Goal: Transaction & Acquisition: Purchase product/service

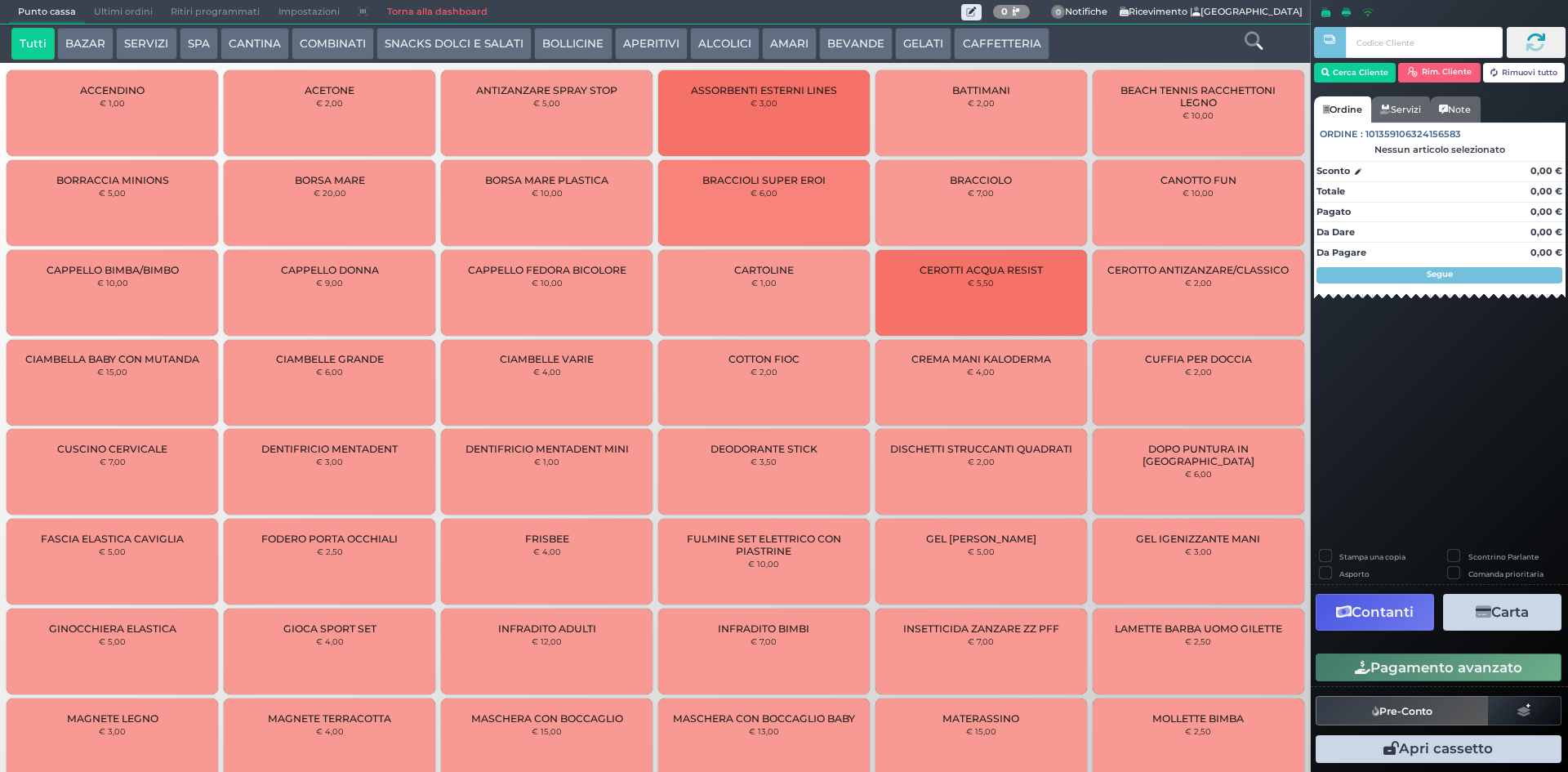
click at [871, 47] on button "BEVANDE" at bounding box center [856, 44] width 73 height 32
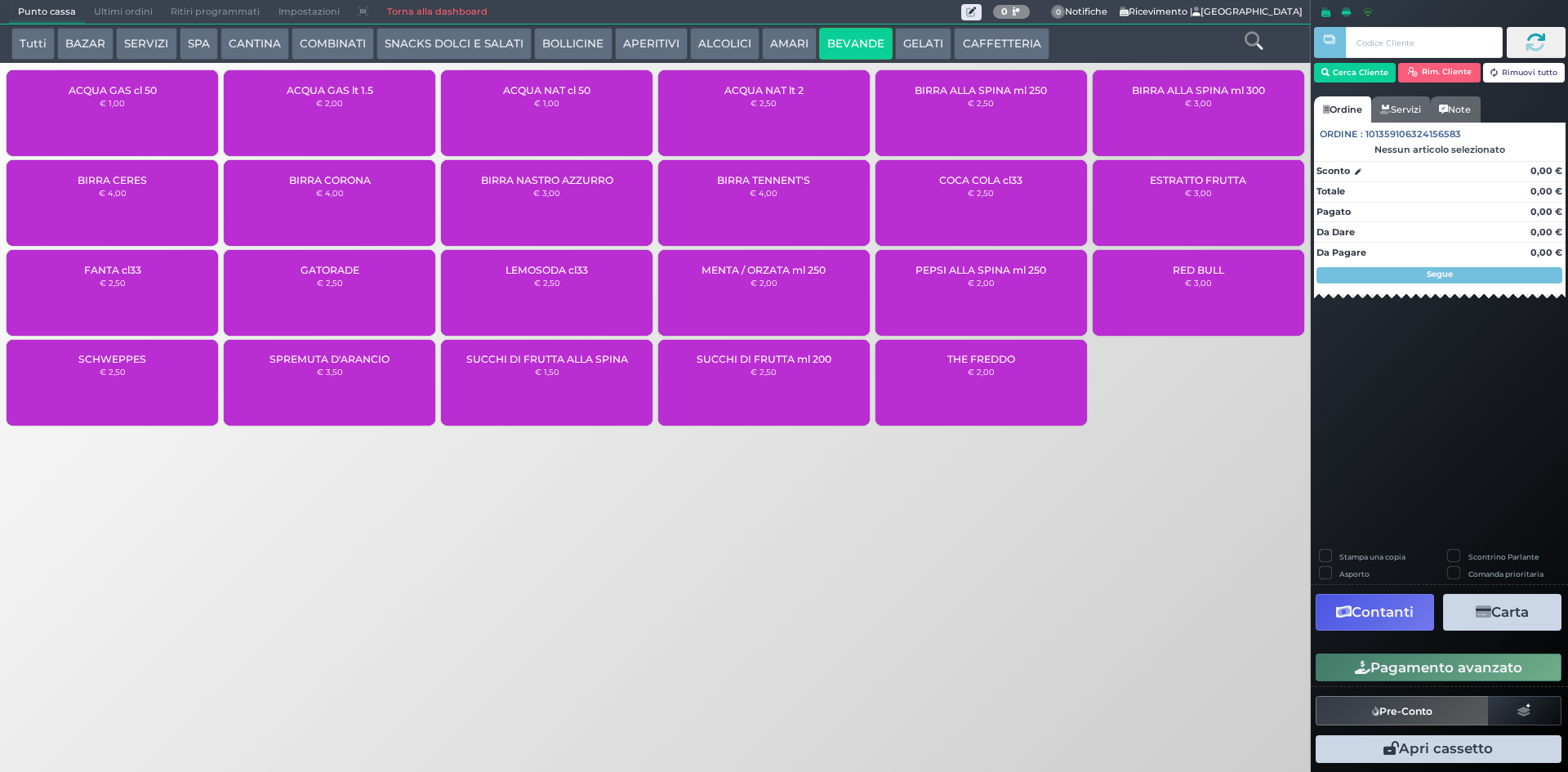
click at [522, 107] on div "ACQUA NAT cl 50 € 1,00" at bounding box center [547, 113] width 212 height 86
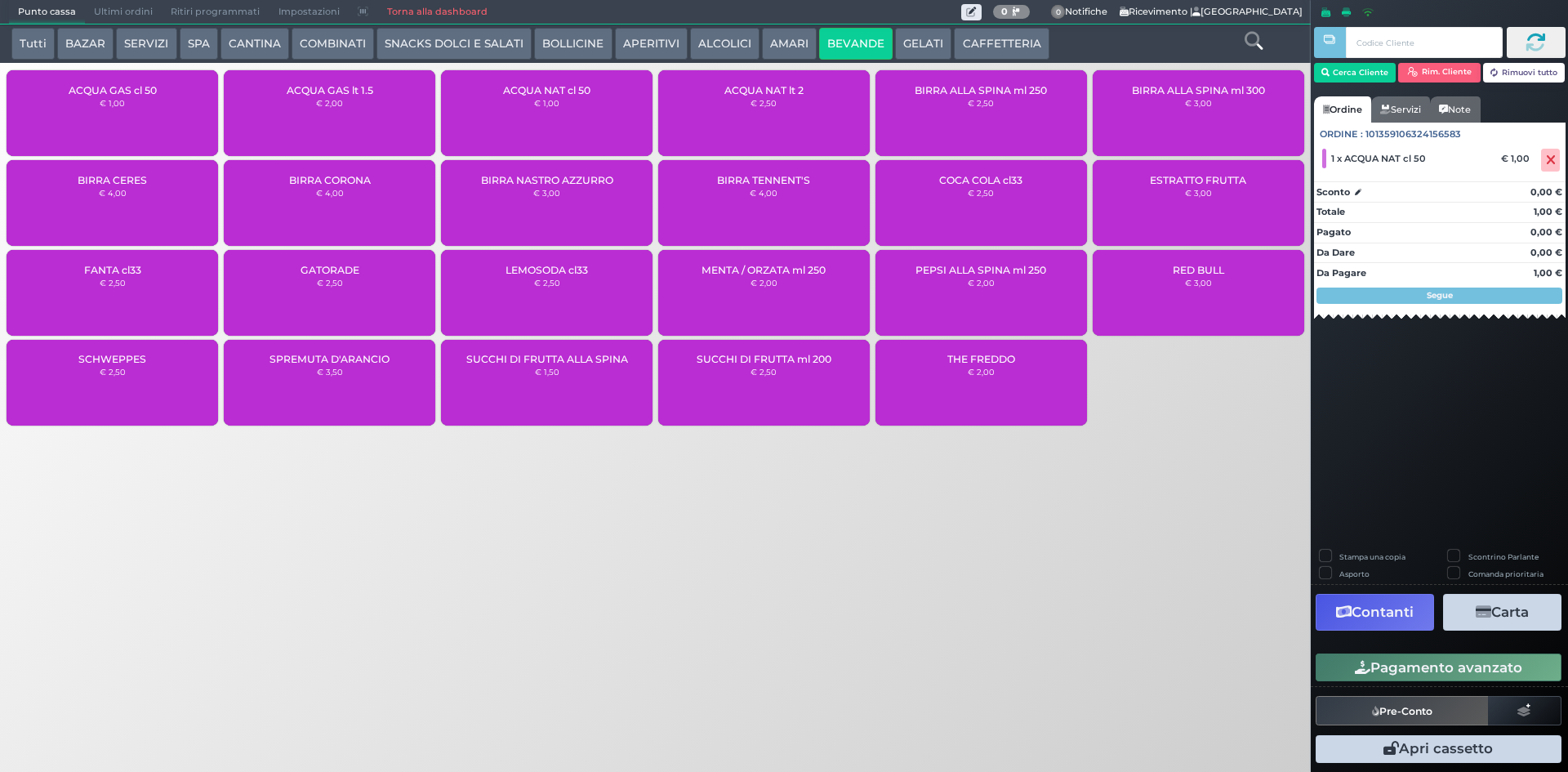
click at [1470, 663] on button "Pagamento avanzato" at bounding box center [1439, 667] width 246 height 28
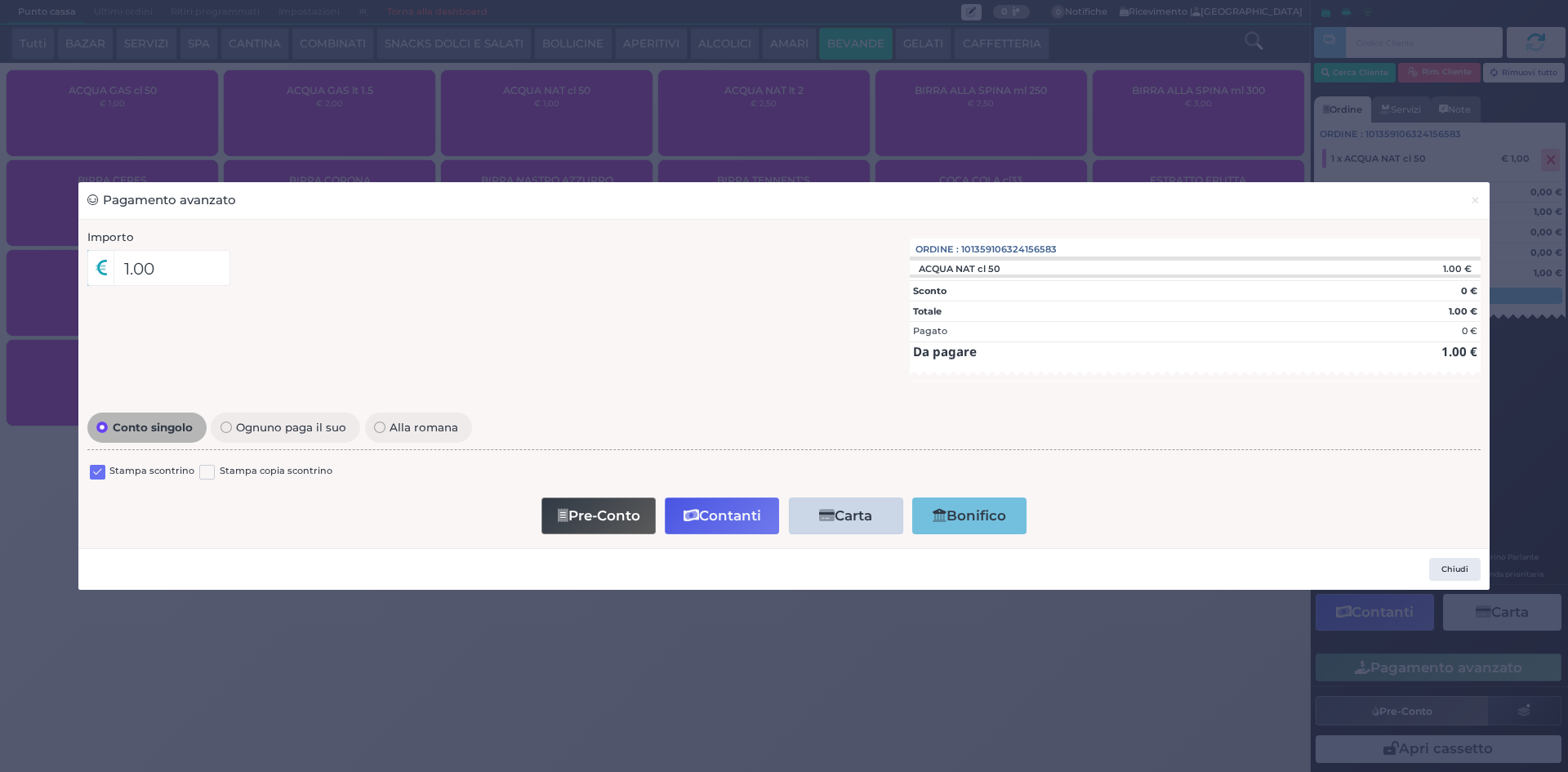
click at [100, 467] on label at bounding box center [98, 472] width 15 height 15
click at [0, 0] on input "checkbox" at bounding box center [0, 0] width 0 height 0
click at [747, 513] on button "Contanti" at bounding box center [722, 515] width 114 height 37
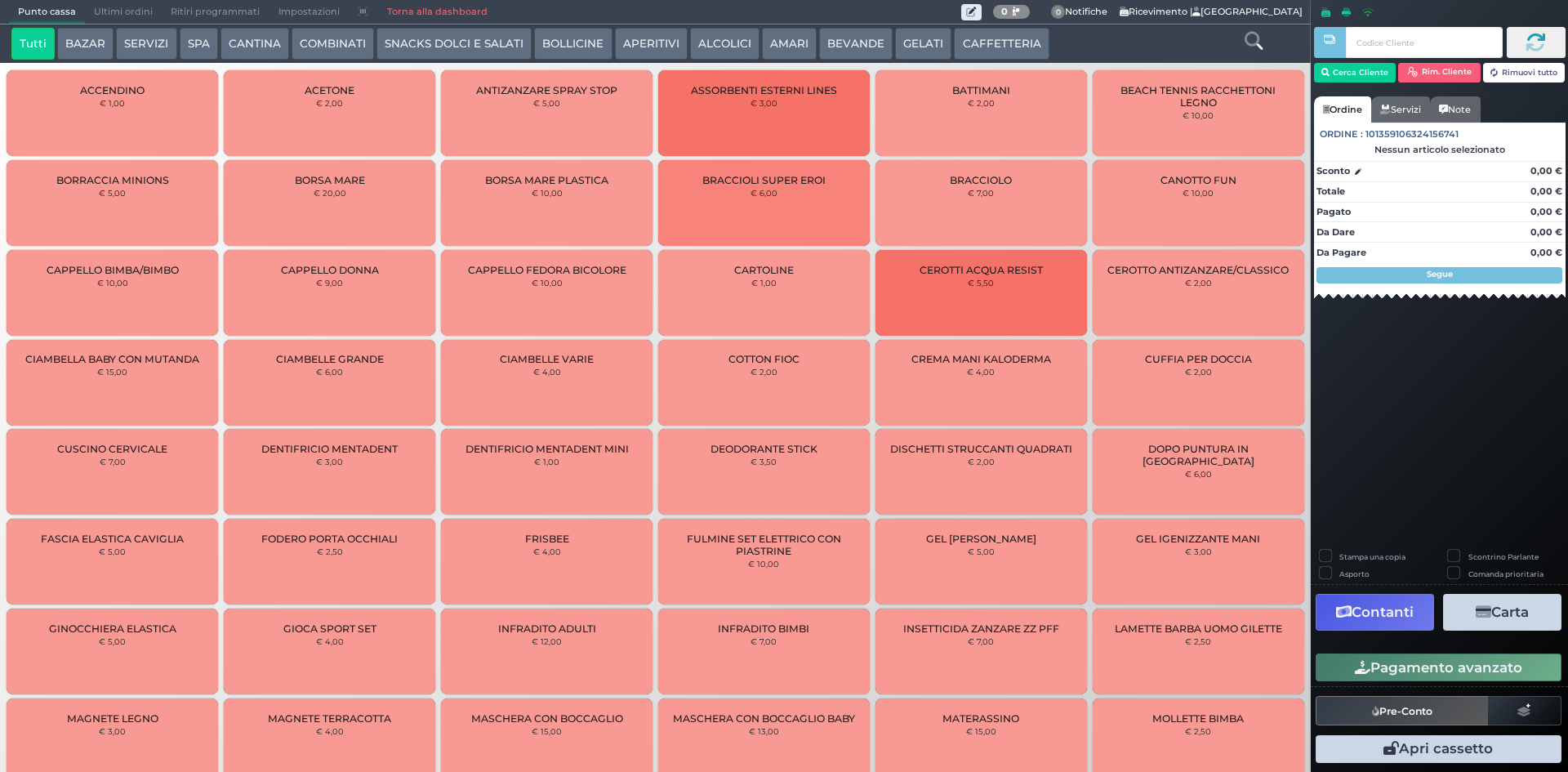
click at [136, 10] on span "Ultimi ordini" at bounding box center [123, 12] width 77 height 23
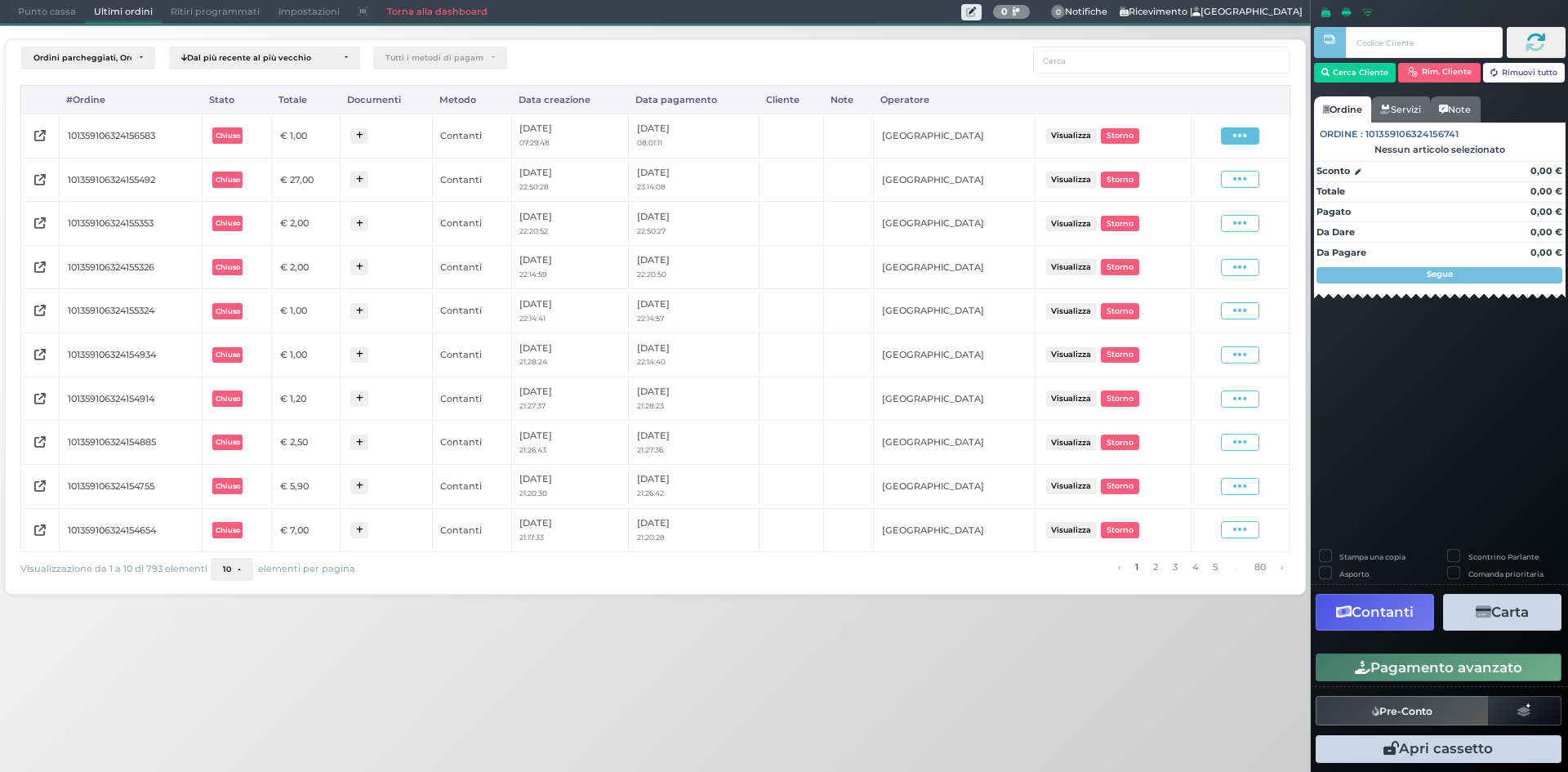
click at [1239, 131] on icon at bounding box center [1240, 136] width 14 height 15
click at [1208, 185] on span "Ristampa Pre-Conto" at bounding box center [1201, 183] width 67 height 28
click at [45, 14] on span "Punto cassa" at bounding box center [47, 12] width 76 height 23
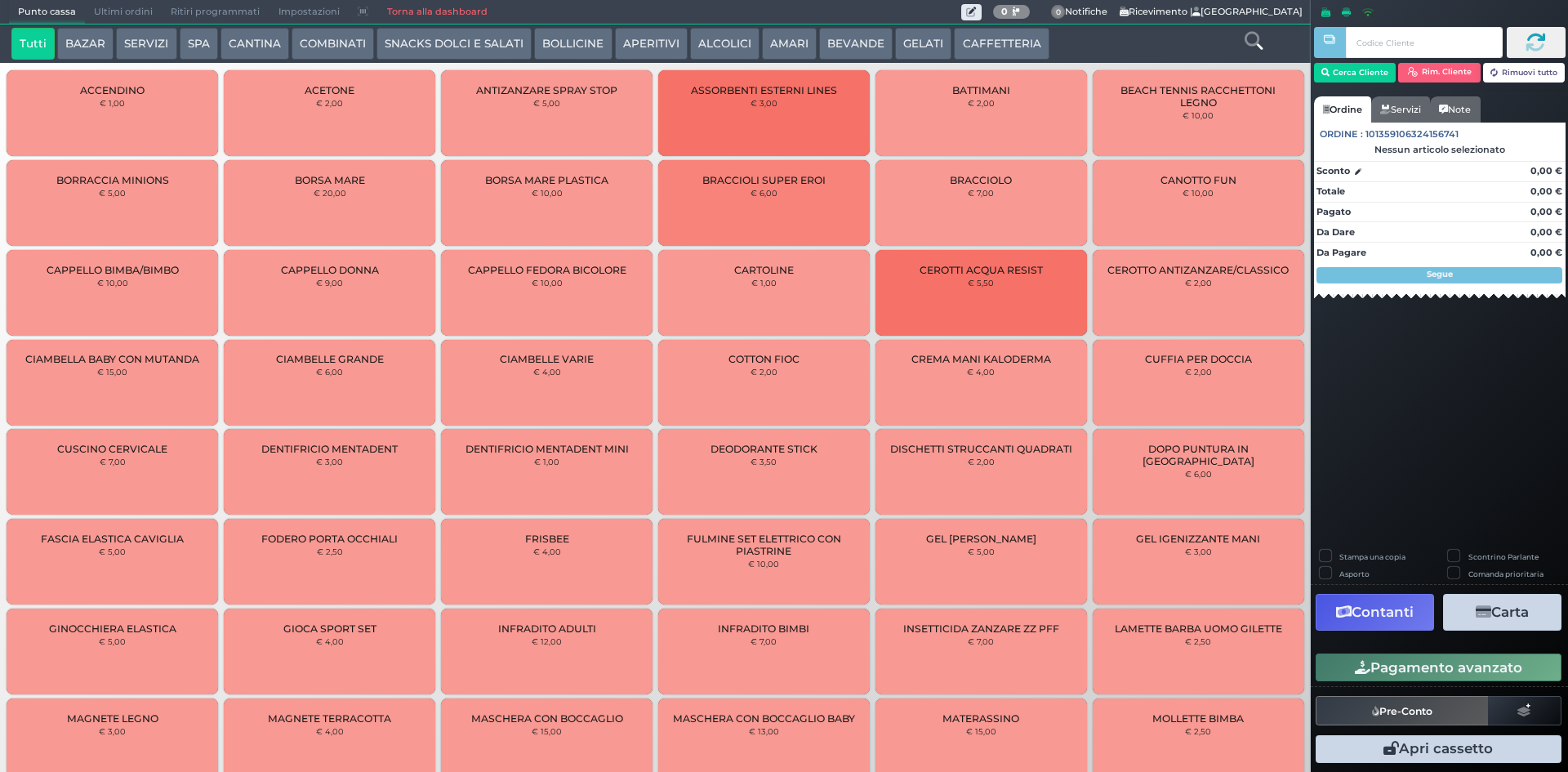
click at [986, 35] on button "CAFFETTERIA" at bounding box center [1001, 44] width 94 height 32
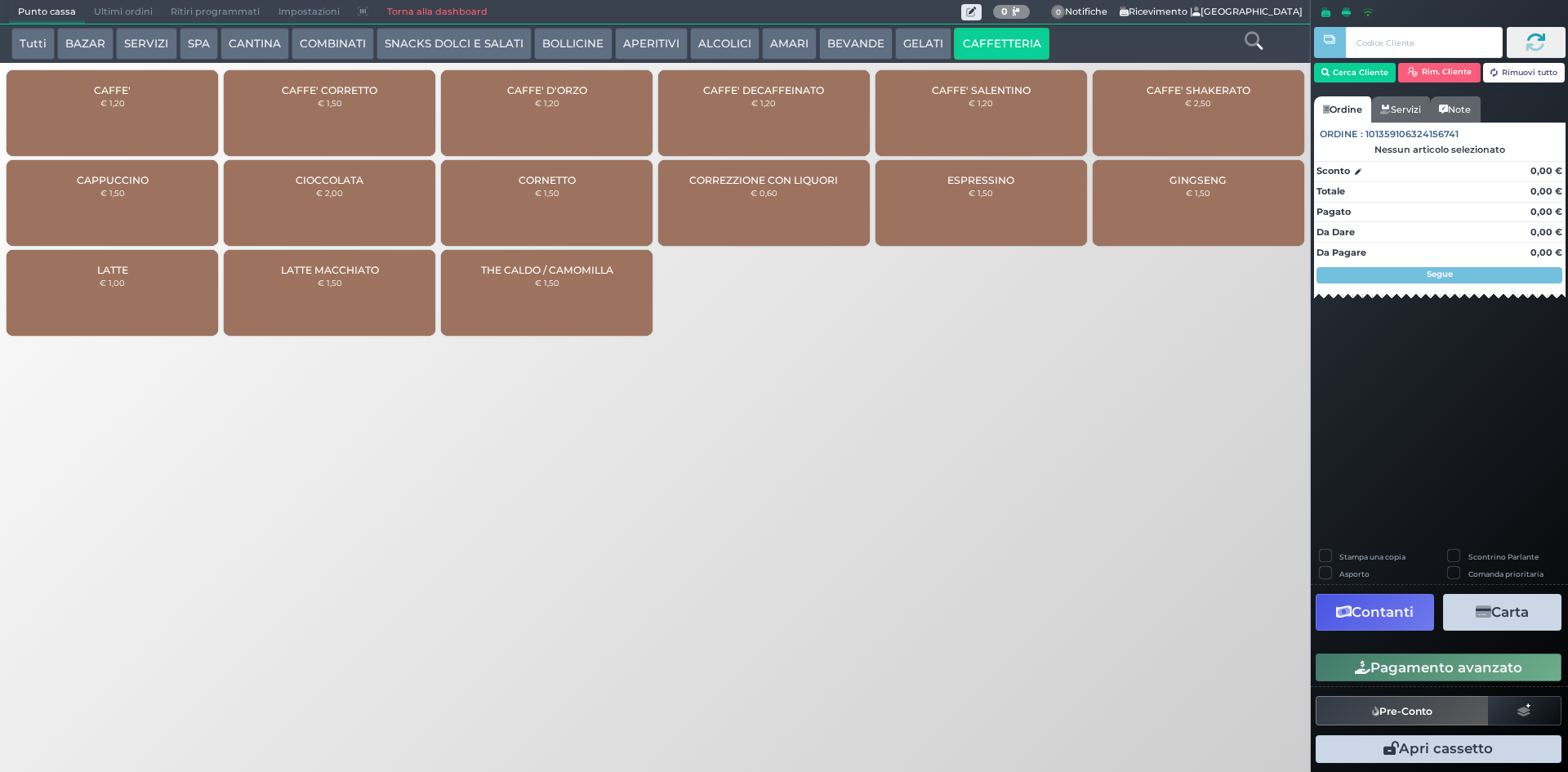
click at [130, 118] on div "CAFFE' € 1,20" at bounding box center [112, 113] width 212 height 86
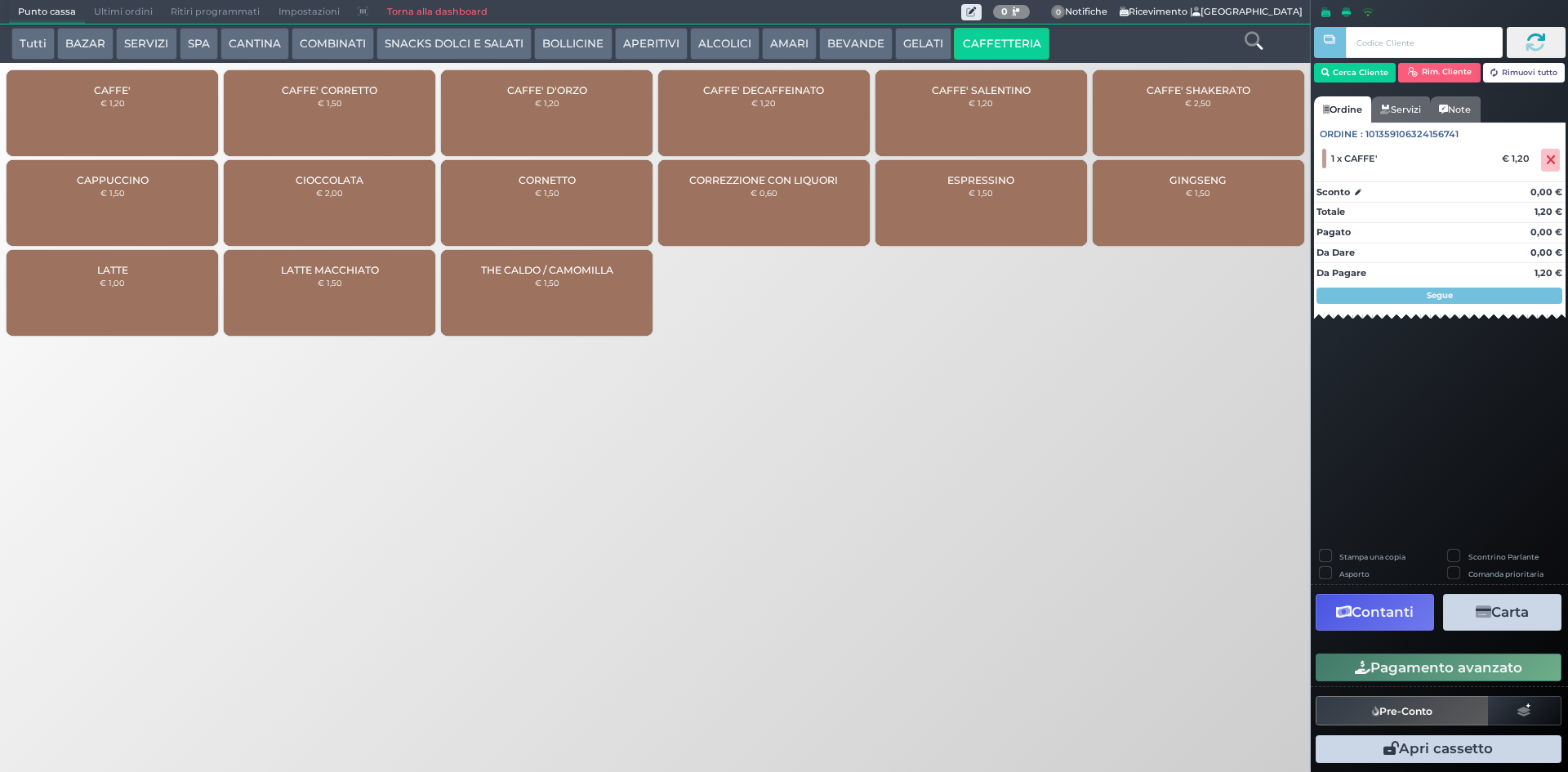
click at [1422, 661] on button "Pagamento avanzato" at bounding box center [1439, 667] width 246 height 28
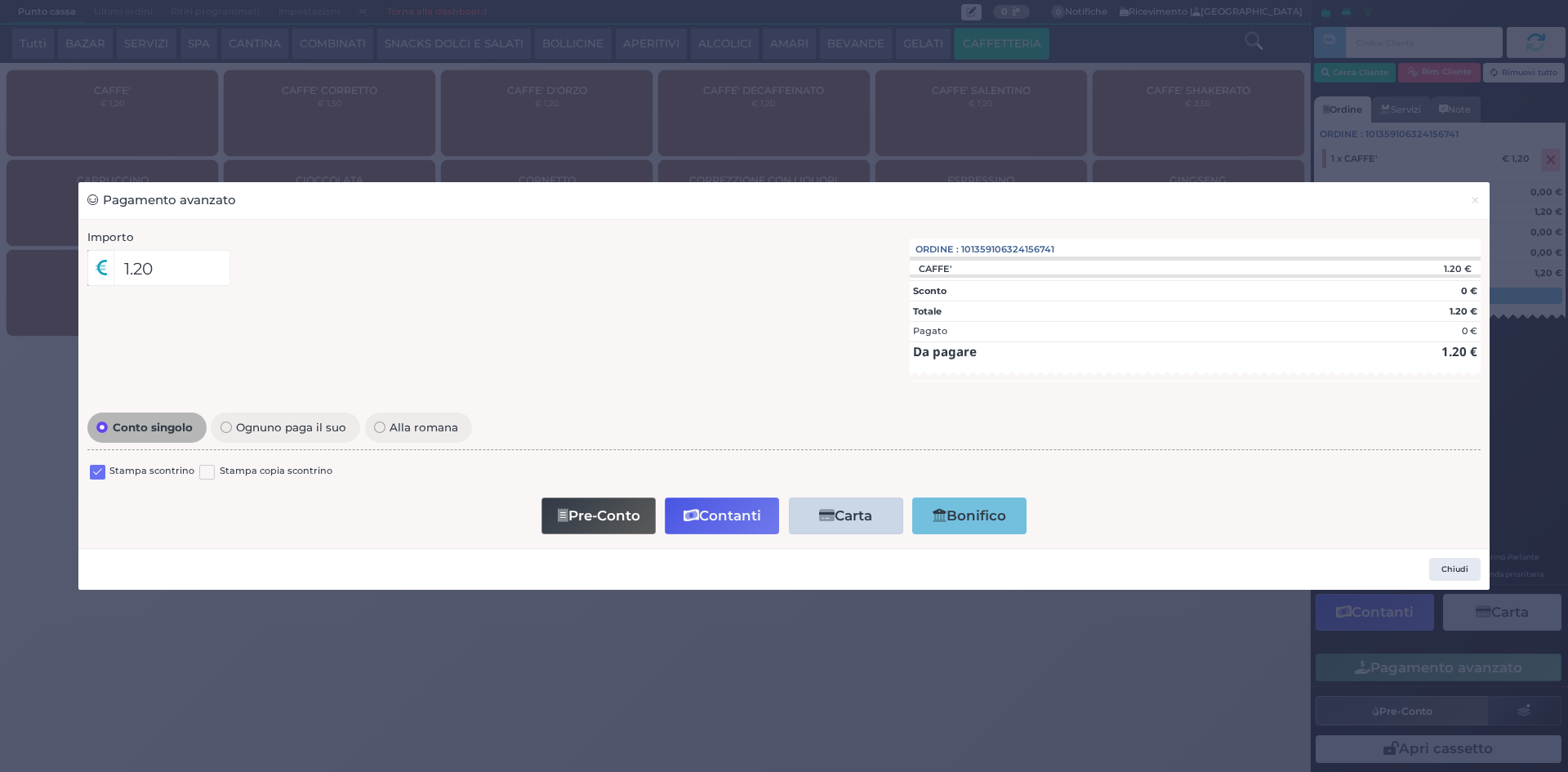
click at [99, 467] on label at bounding box center [98, 472] width 15 height 15
click at [0, 0] on input "checkbox" at bounding box center [0, 0] width 0 height 0
click at [715, 521] on button "Contanti" at bounding box center [722, 515] width 114 height 37
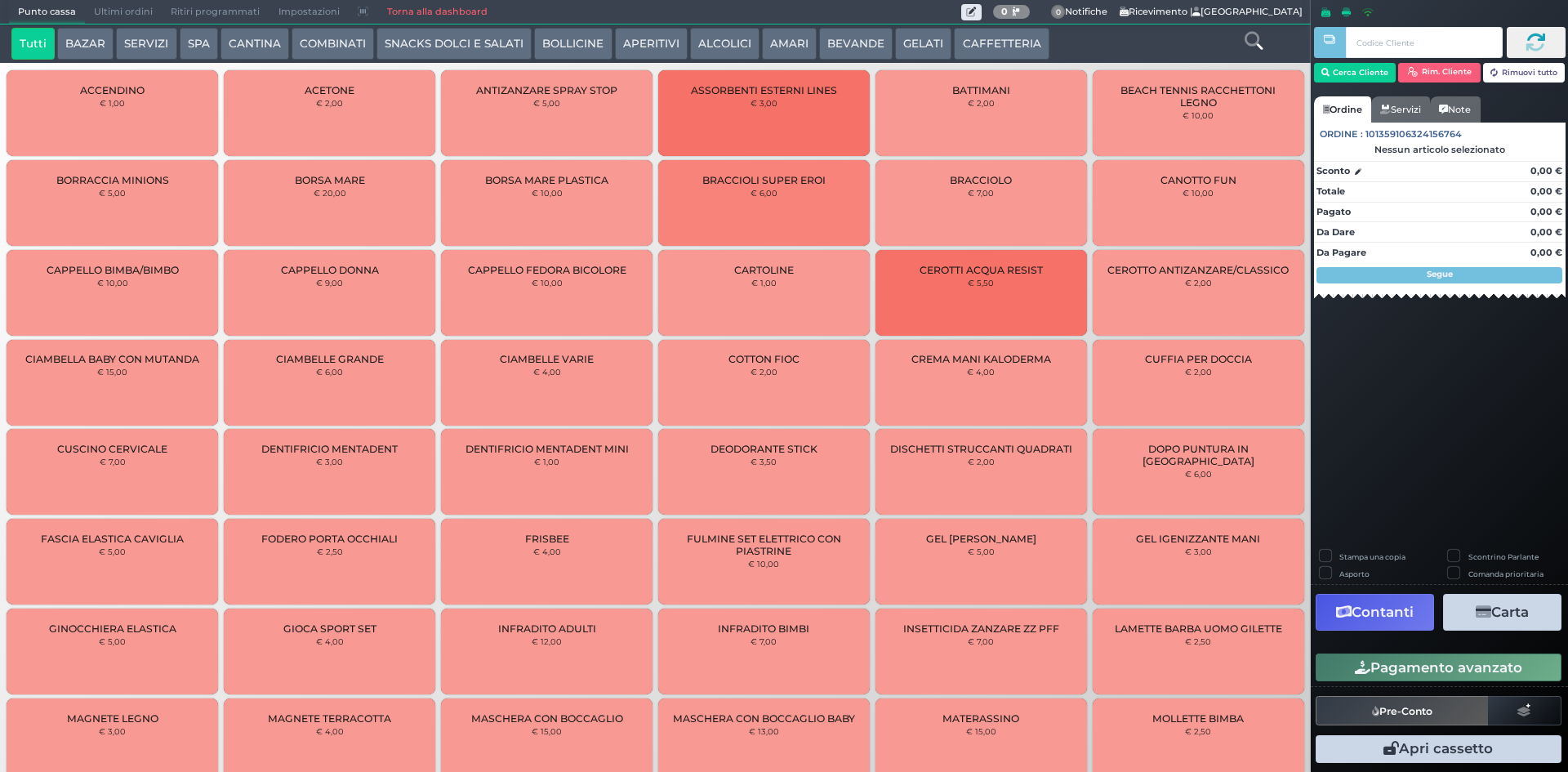
click at [115, 11] on span "Ultimi ordini" at bounding box center [123, 12] width 77 height 23
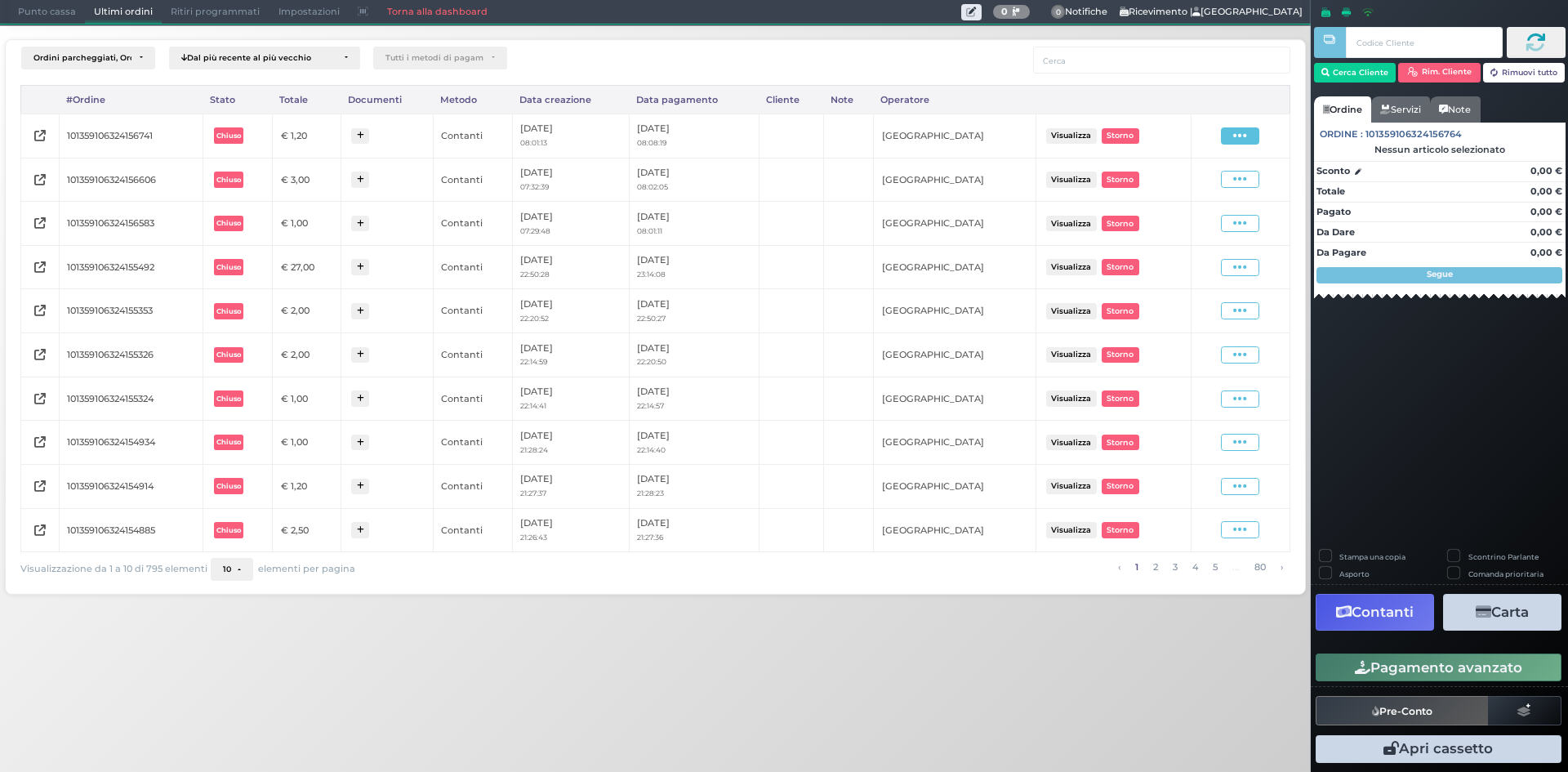
click at [1239, 144] on span at bounding box center [1239, 136] width 38 height 17
click at [1221, 177] on span "Ristampa Pre-Conto" at bounding box center [1201, 183] width 67 height 28
click at [32, 19] on span "Punto cassa" at bounding box center [47, 12] width 76 height 23
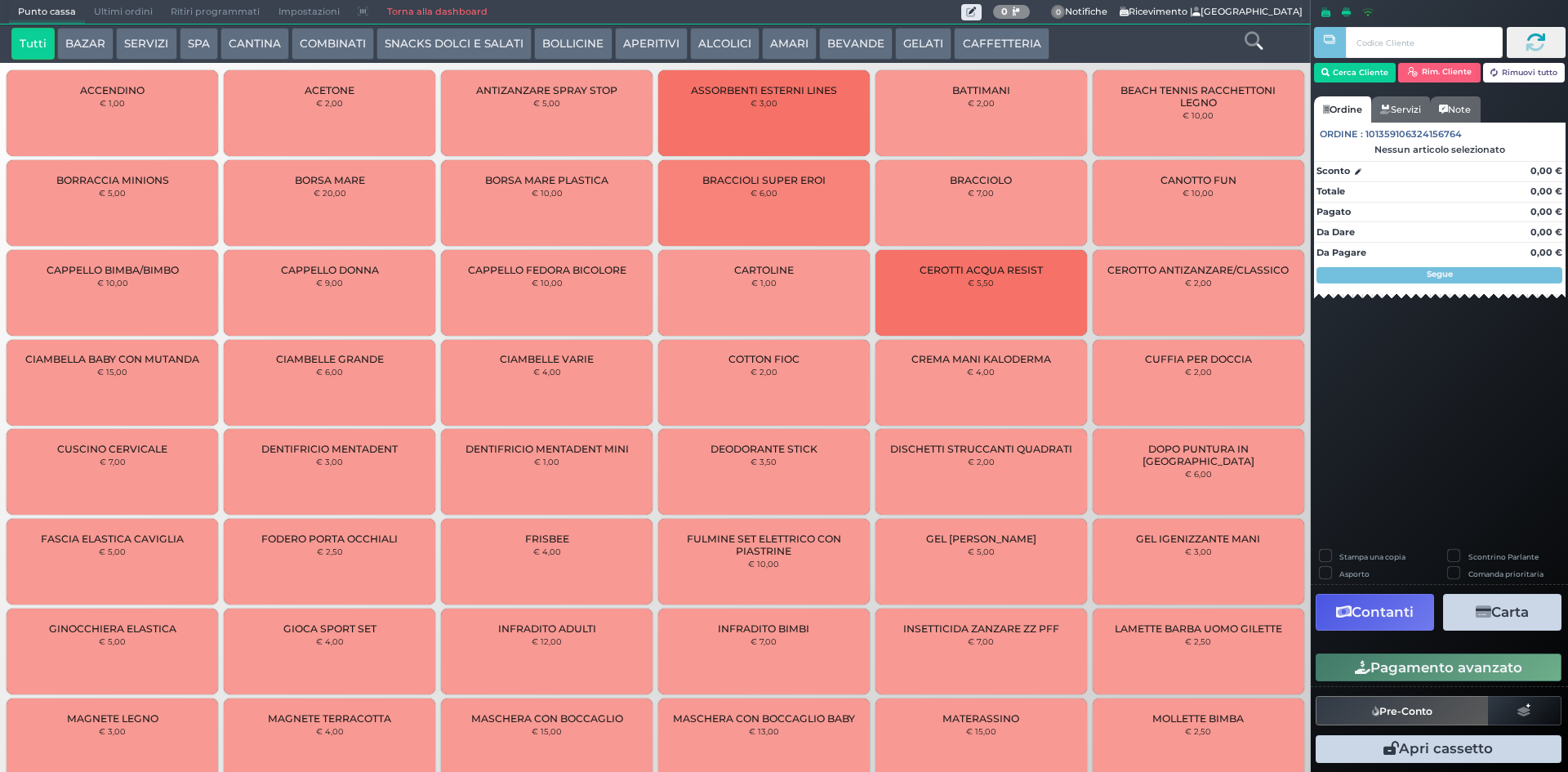
click at [976, 38] on button "CAFFETTERIA" at bounding box center [1001, 44] width 94 height 32
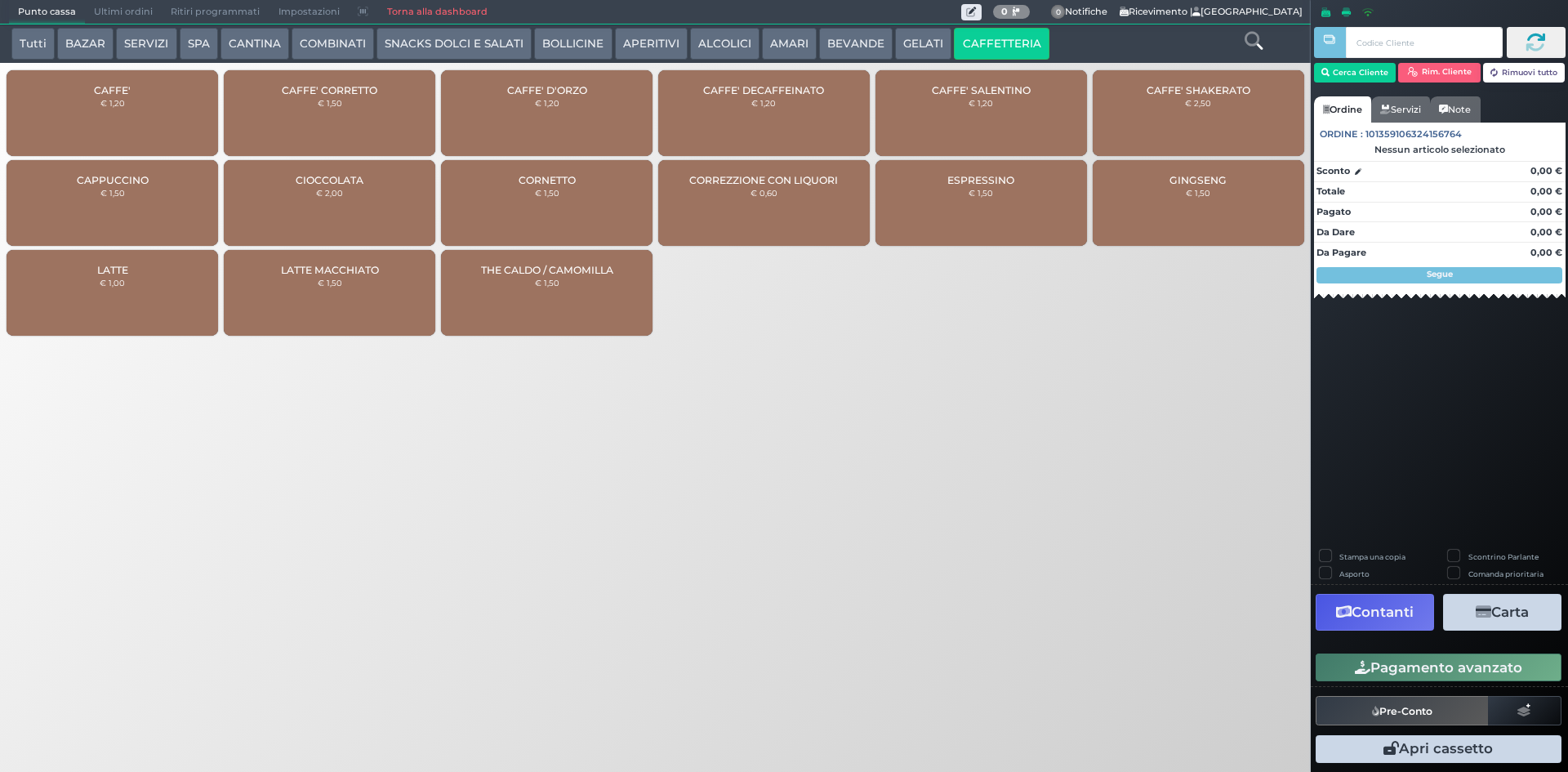
click at [148, 101] on div "CAFFE' € 1,20" at bounding box center [112, 113] width 212 height 86
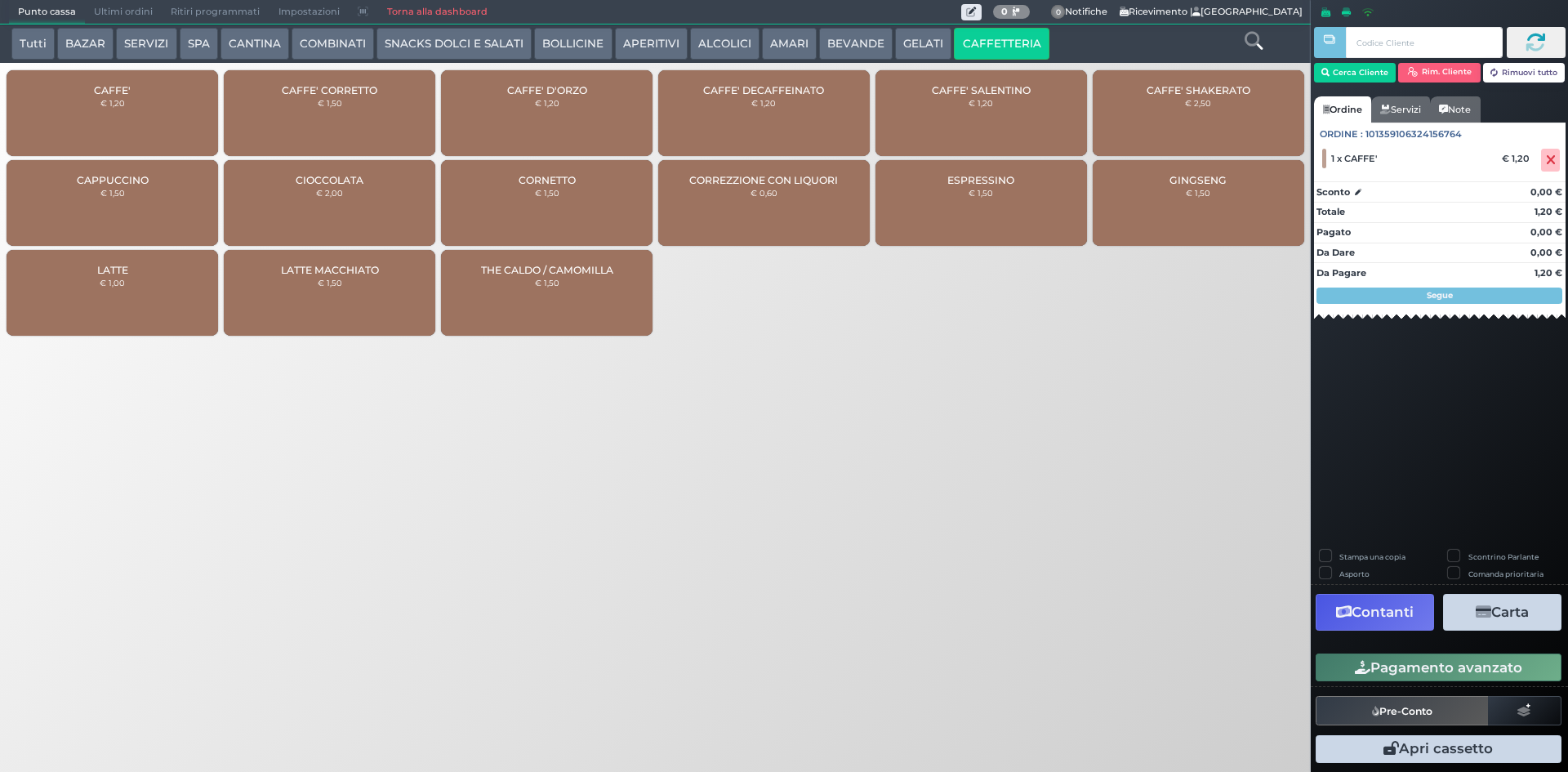
click at [1454, 670] on button "Pagamento avanzato" at bounding box center [1439, 667] width 246 height 28
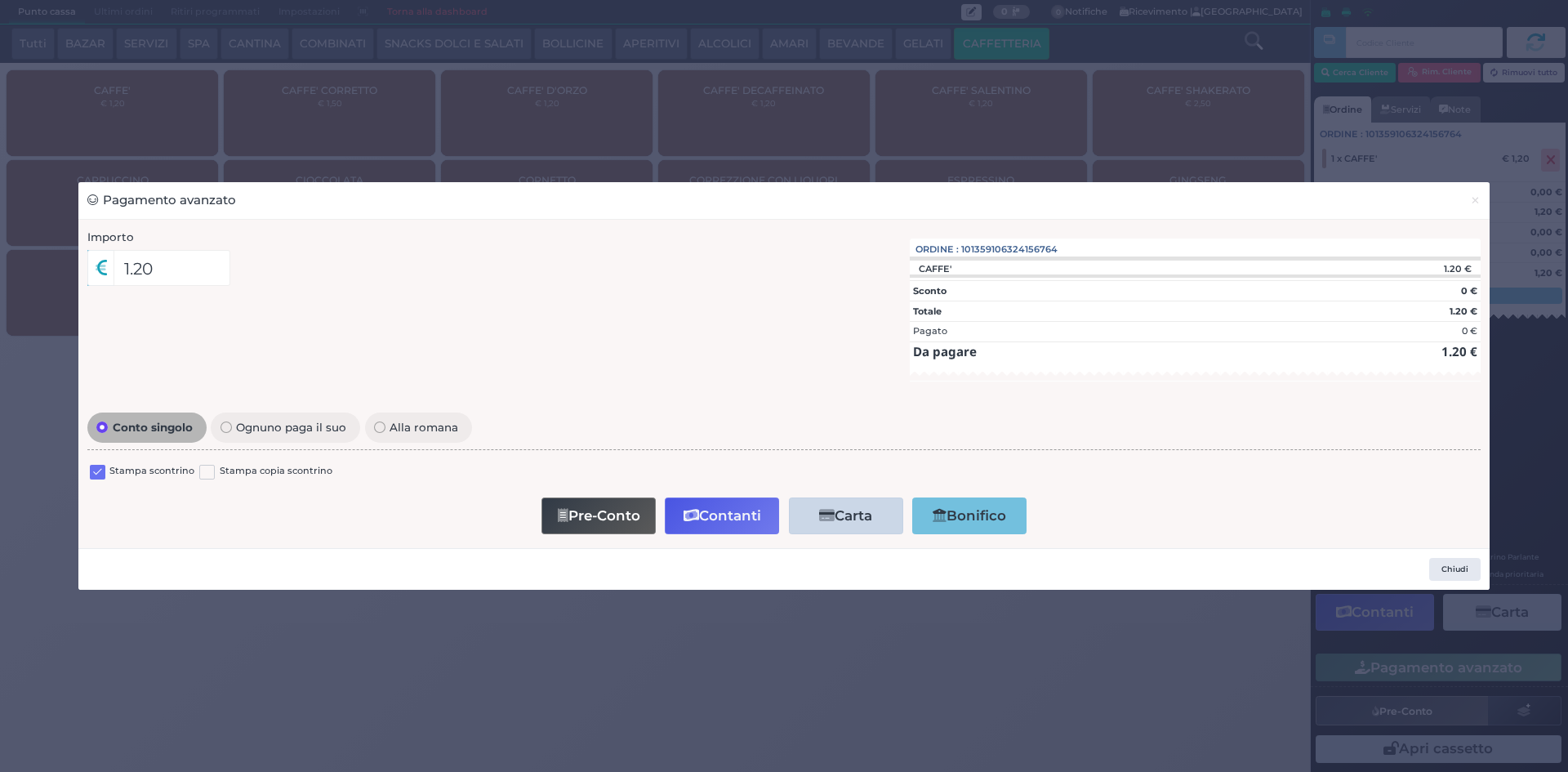
click at [96, 472] on label at bounding box center [98, 472] width 15 height 15
click at [0, 0] on input "checkbox" at bounding box center [0, 0] width 0 height 0
click at [701, 516] on button "Contanti" at bounding box center [722, 515] width 114 height 37
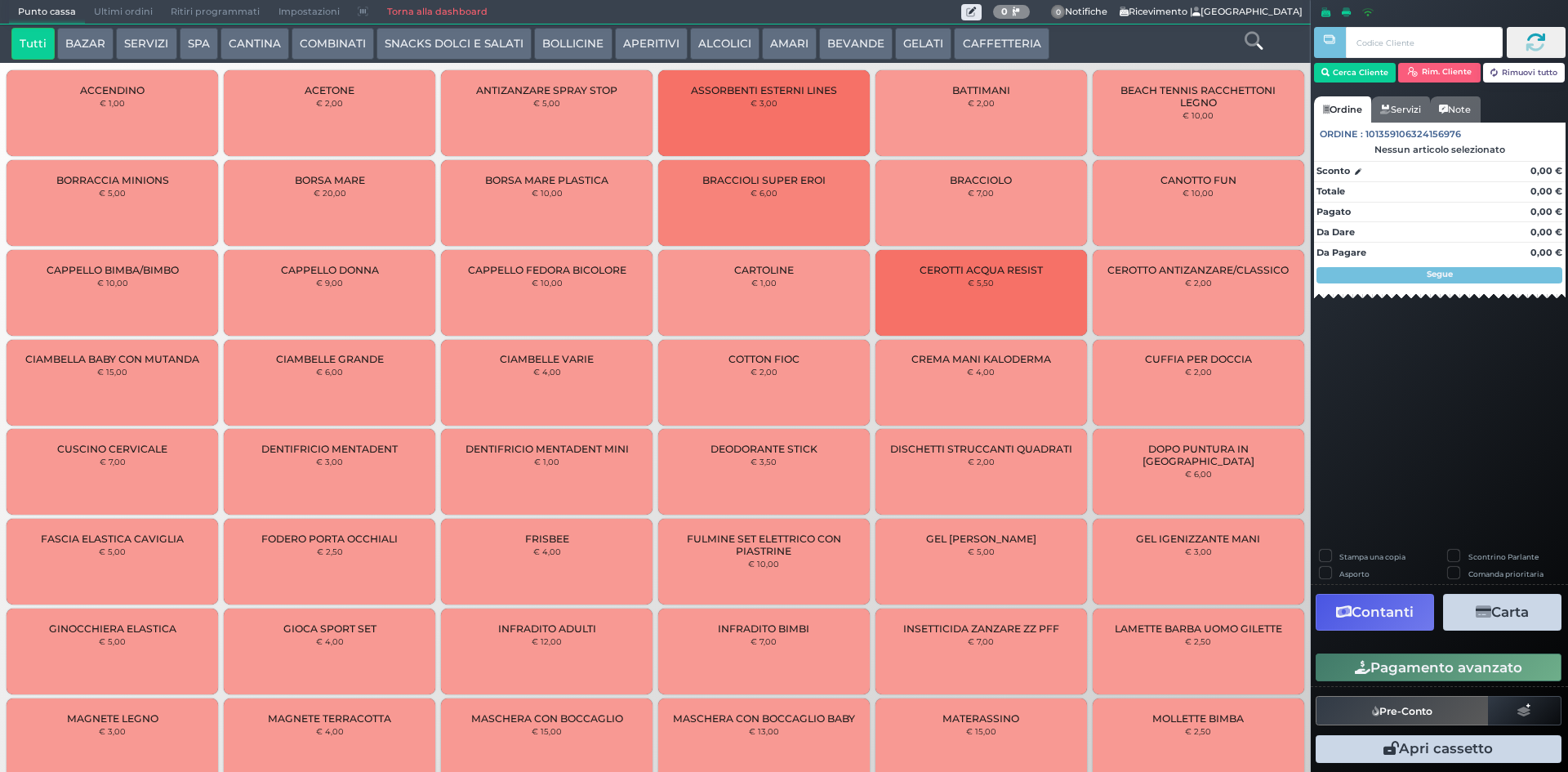
click at [108, 9] on span "Ultimi ordini" at bounding box center [123, 12] width 77 height 23
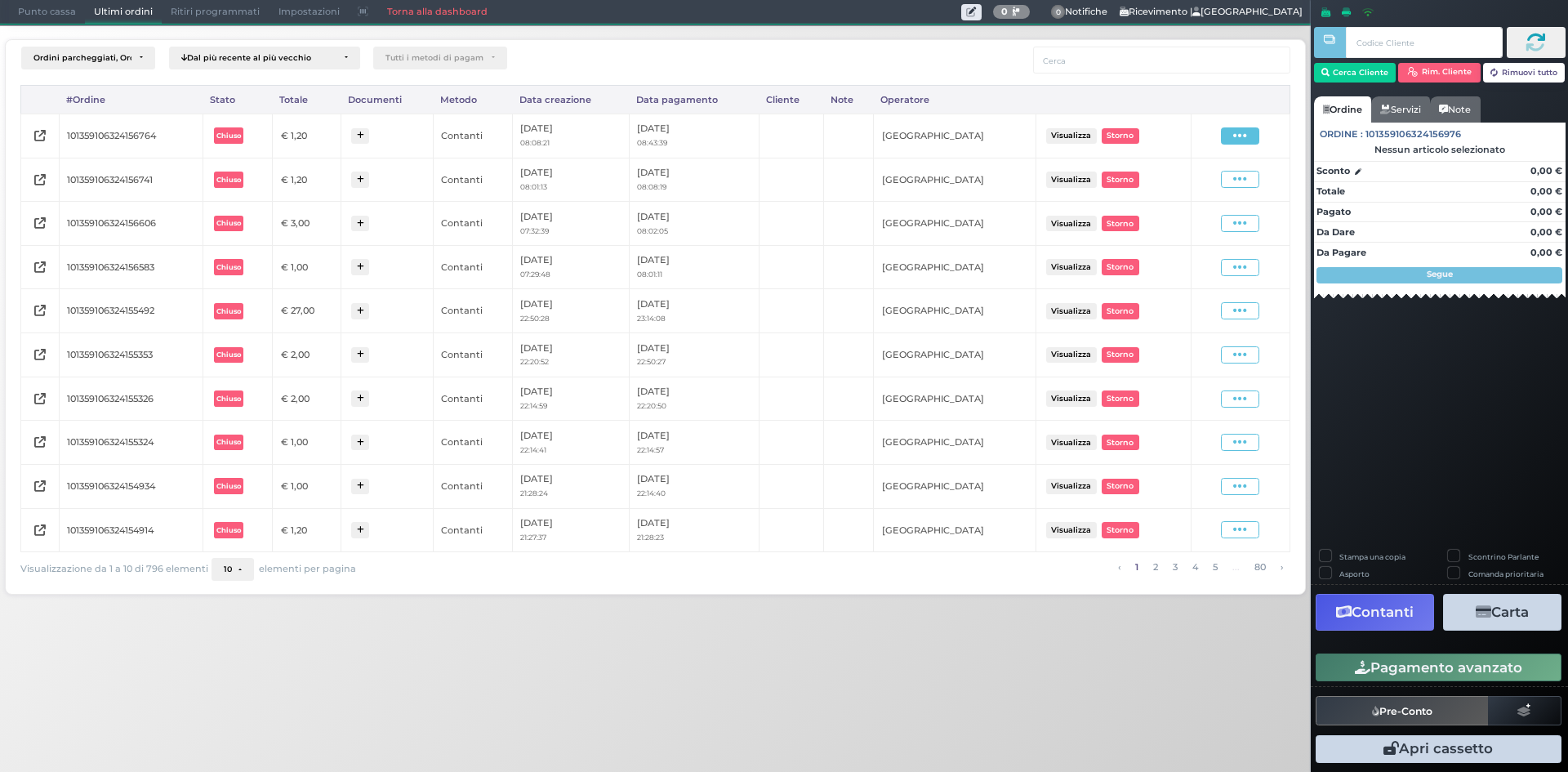
click at [1231, 139] on span at bounding box center [1239, 136] width 38 height 17
click at [1201, 181] on span "Ristampa Pre-Conto" at bounding box center [1201, 183] width 67 height 28
click at [19, 11] on span "Punto cassa" at bounding box center [47, 12] width 76 height 23
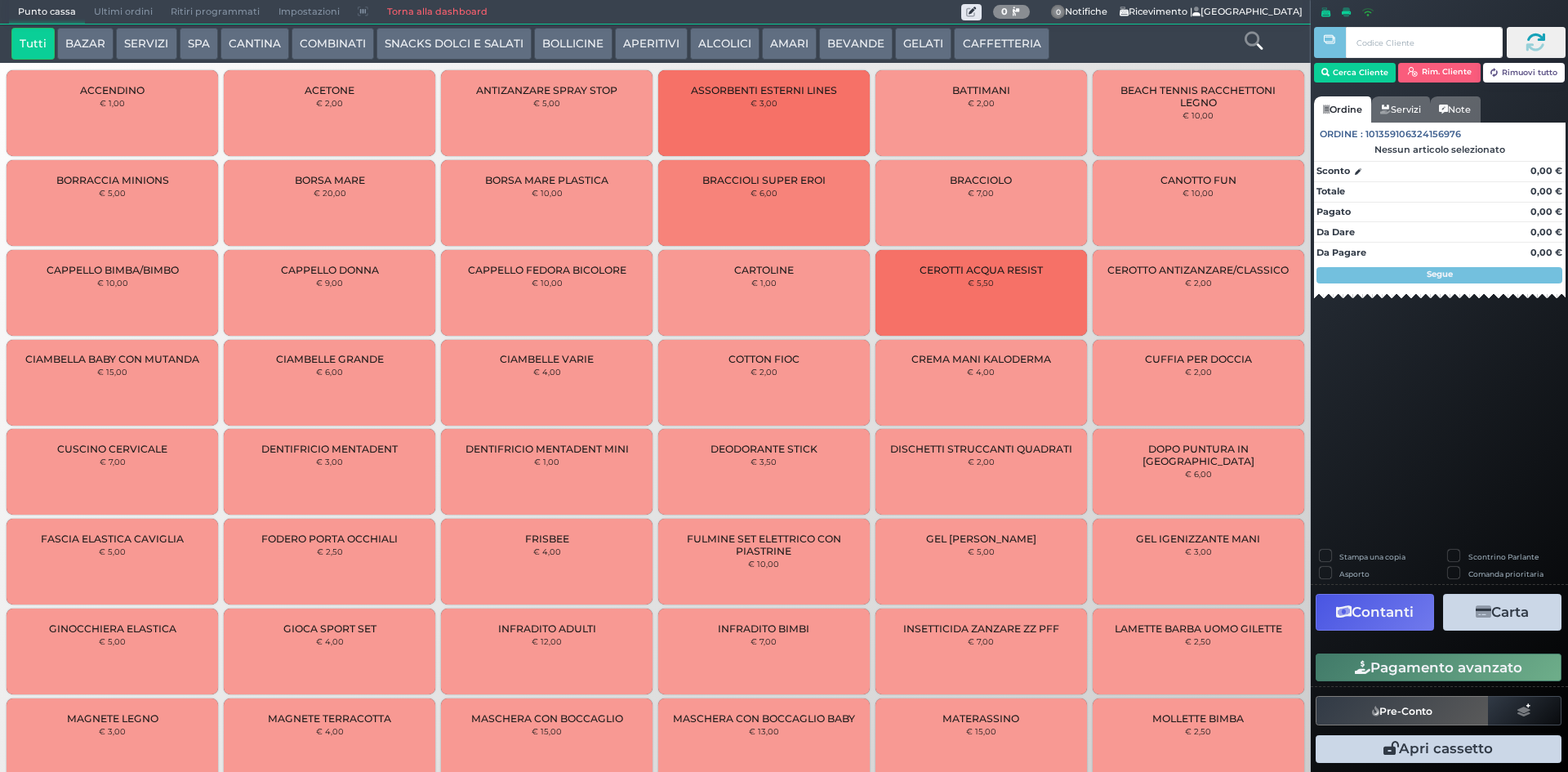
click at [858, 47] on button "BEVANDE" at bounding box center [856, 44] width 73 height 32
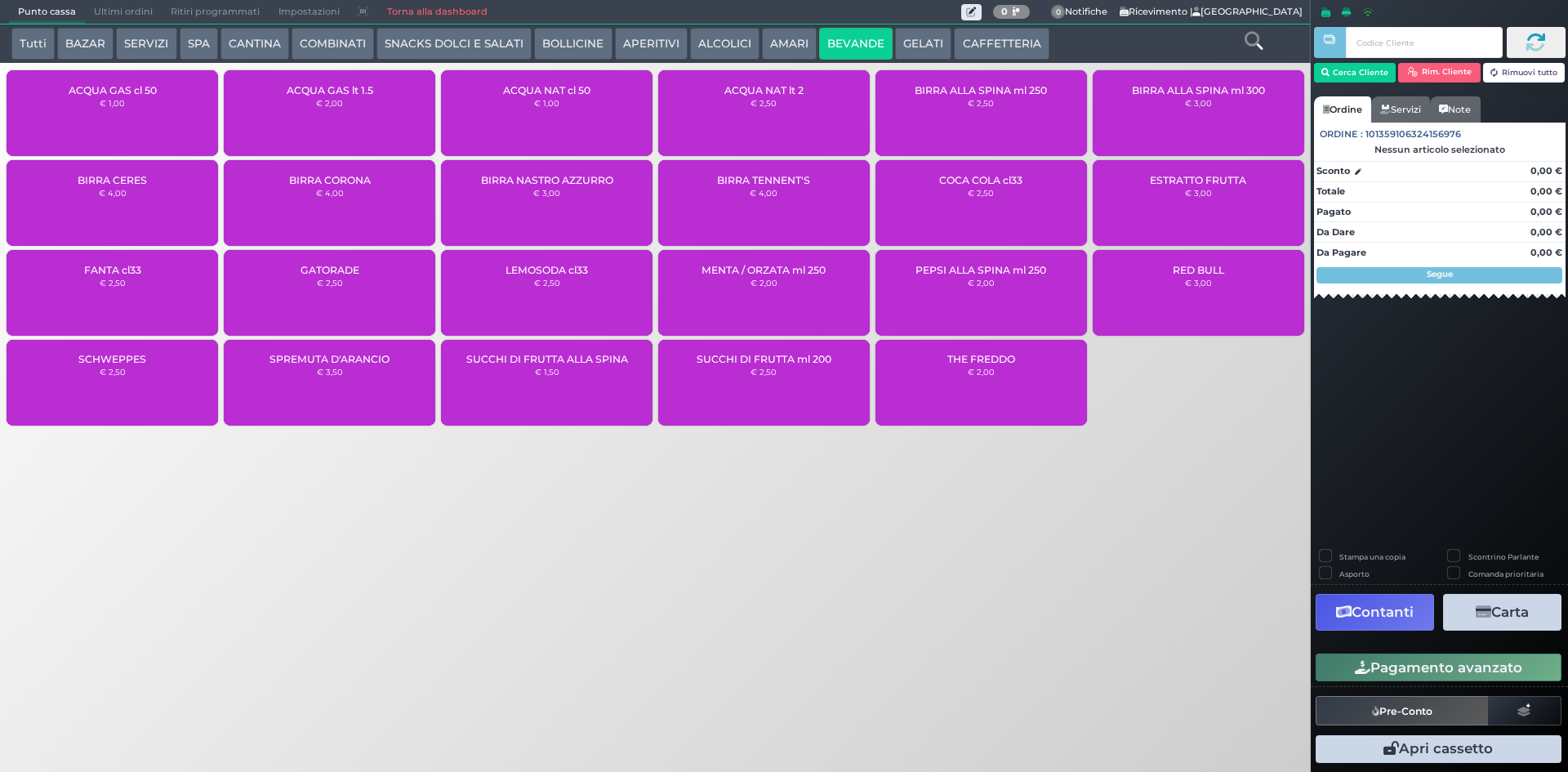
click at [549, 110] on div "ACQUA NAT cl 50 € 1,00" at bounding box center [547, 113] width 212 height 86
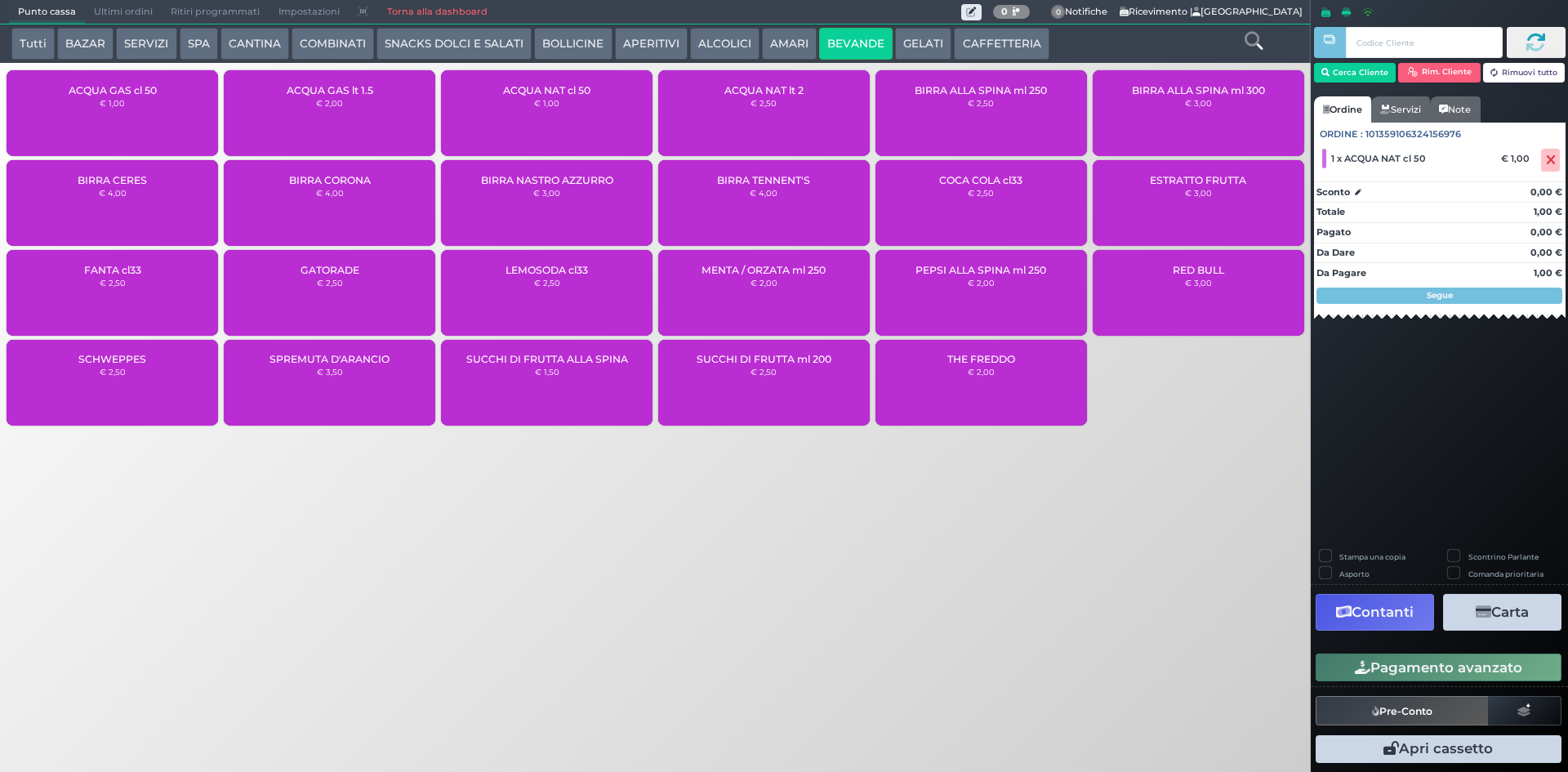
click at [1404, 656] on button "Pagamento avanzato" at bounding box center [1439, 667] width 246 height 28
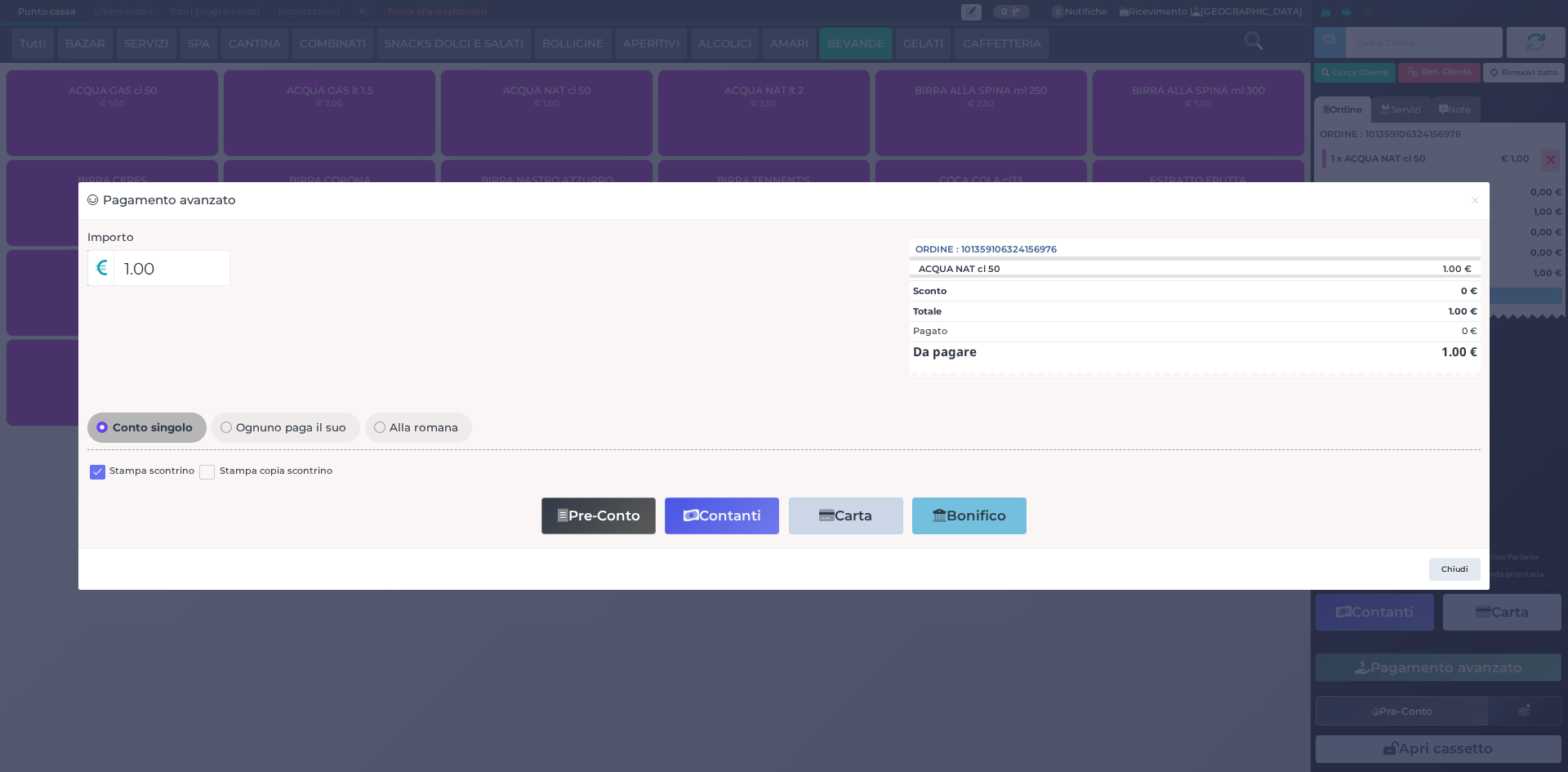
click at [91, 468] on label at bounding box center [98, 472] width 15 height 15
click at [0, 0] on input "checkbox" at bounding box center [0, 0] width 0 height 0
click at [714, 519] on button "Contanti" at bounding box center [722, 515] width 114 height 37
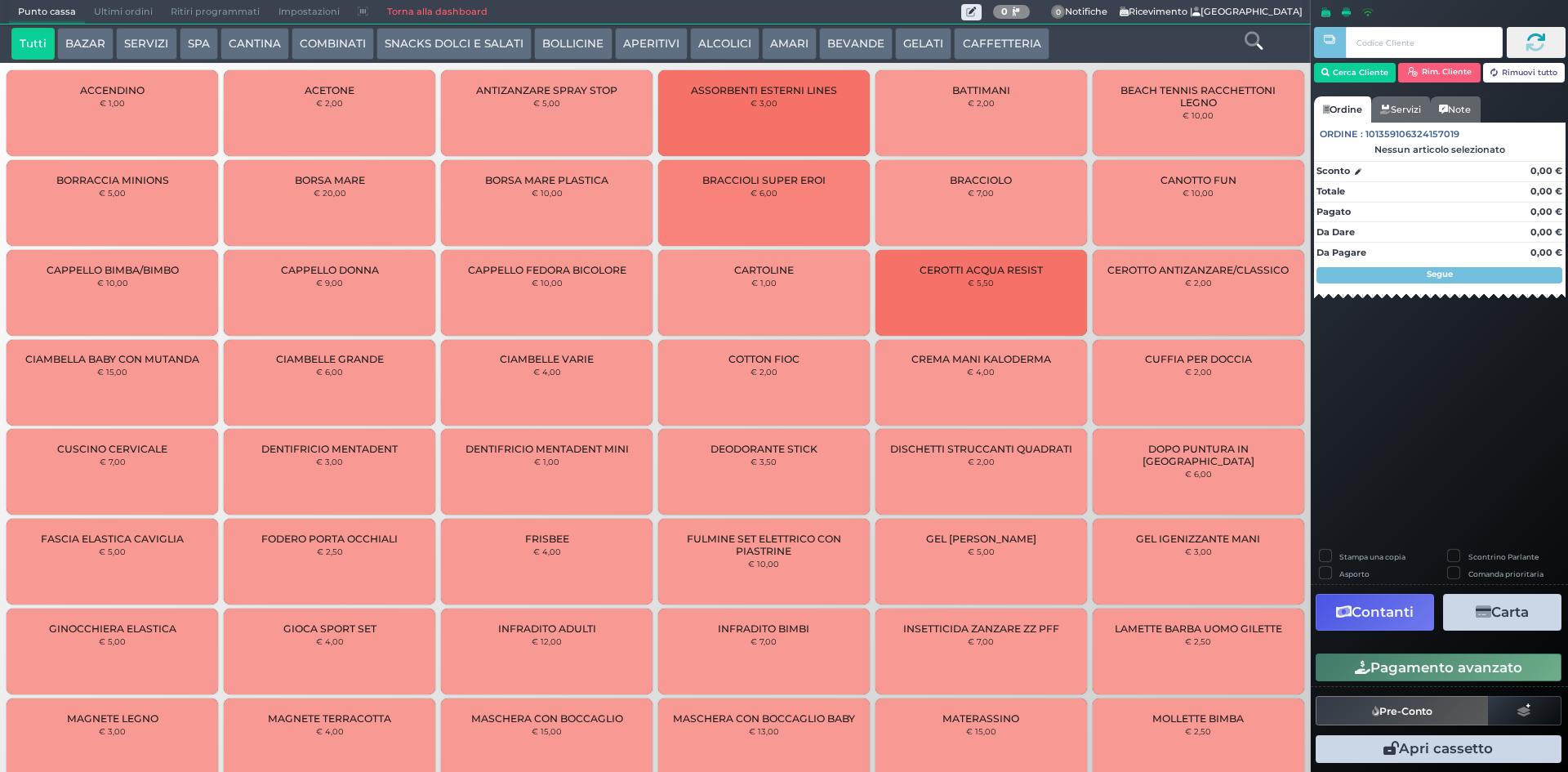
click at [1023, 43] on button "CAFFETTERIA" at bounding box center [1001, 44] width 94 height 32
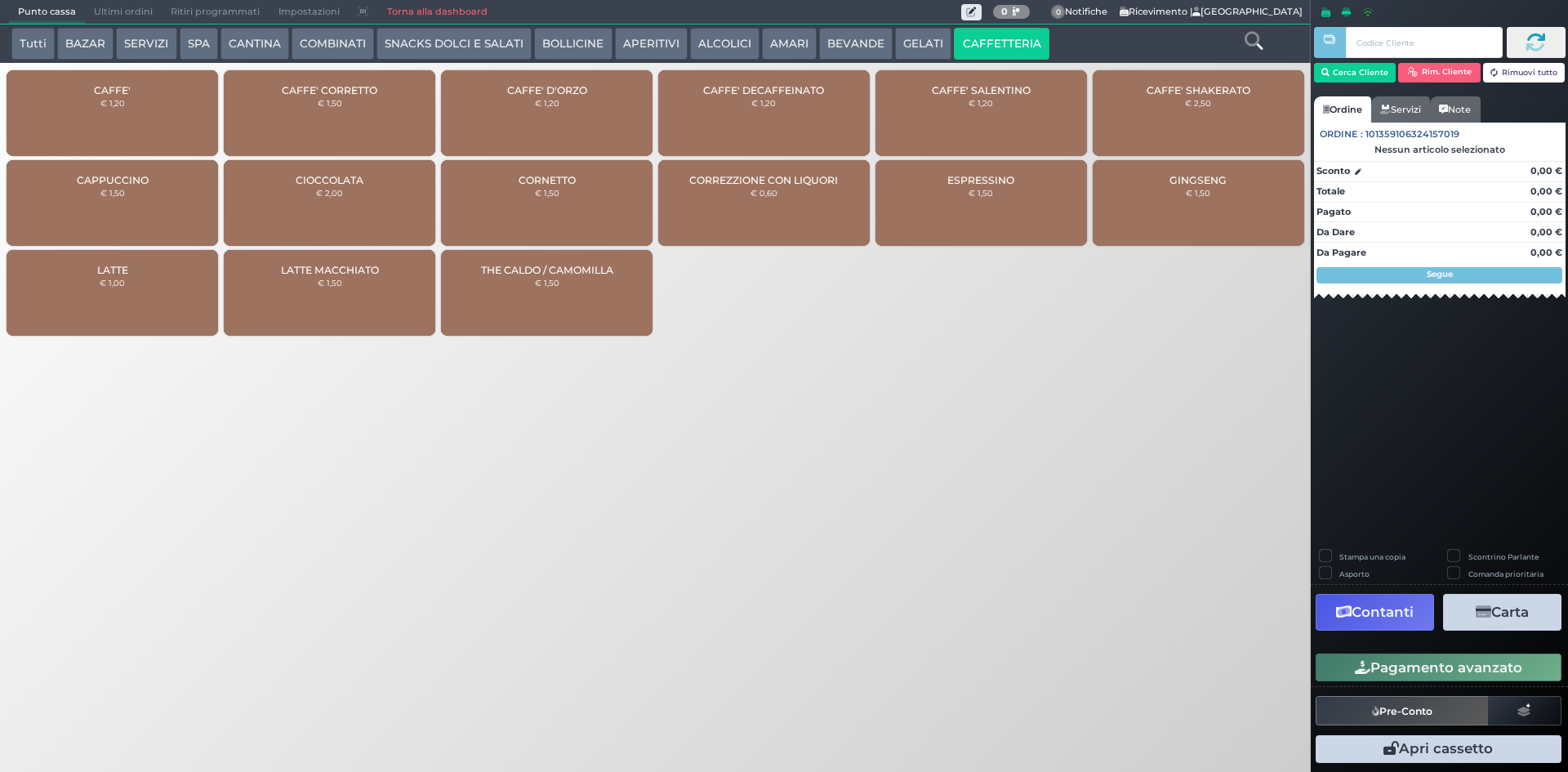
click at [842, 49] on button "BEVANDE" at bounding box center [856, 44] width 73 height 32
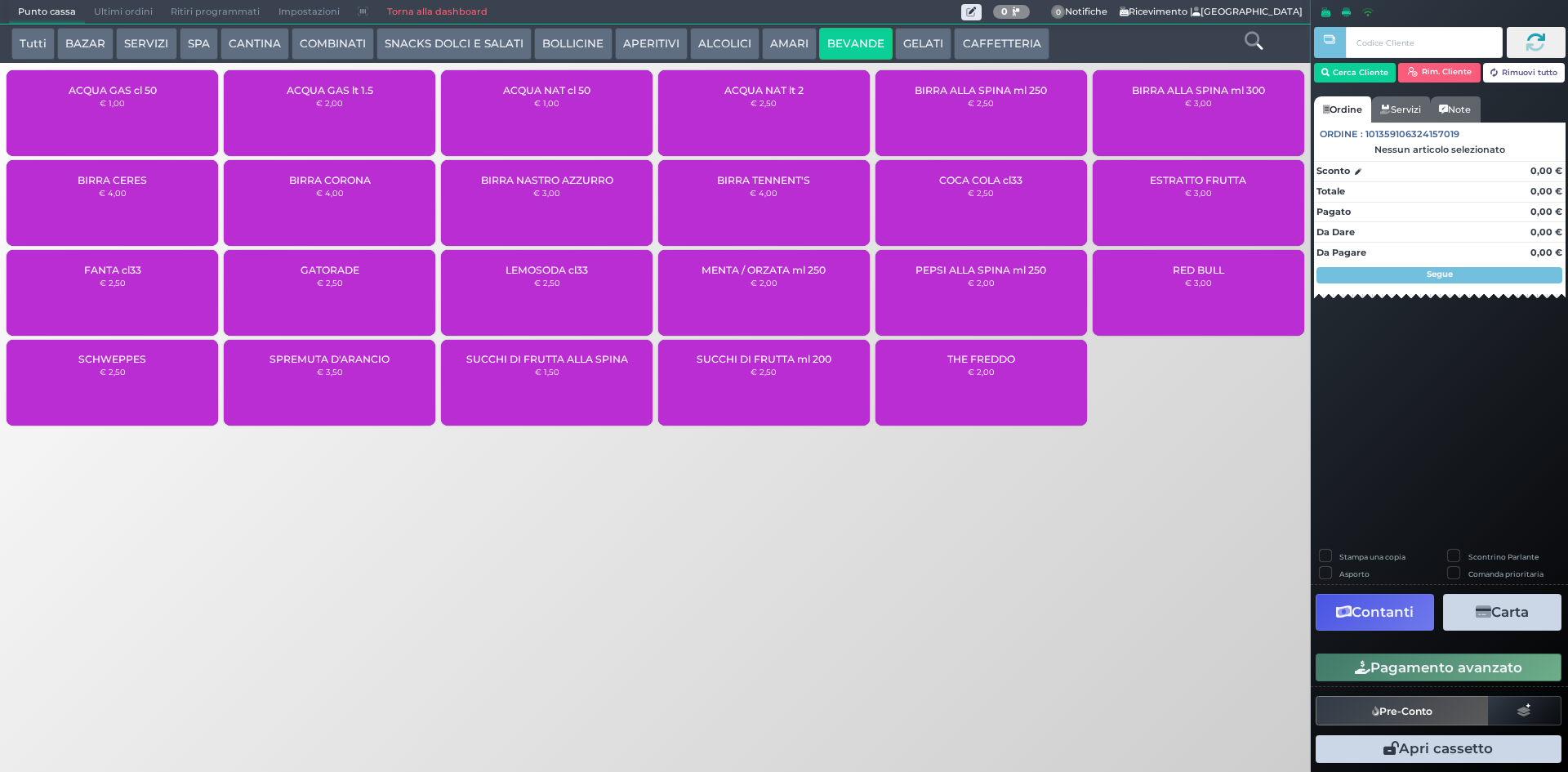
click at [535, 123] on div "ACQUA NAT cl 50 € 1,00" at bounding box center [547, 113] width 212 height 86
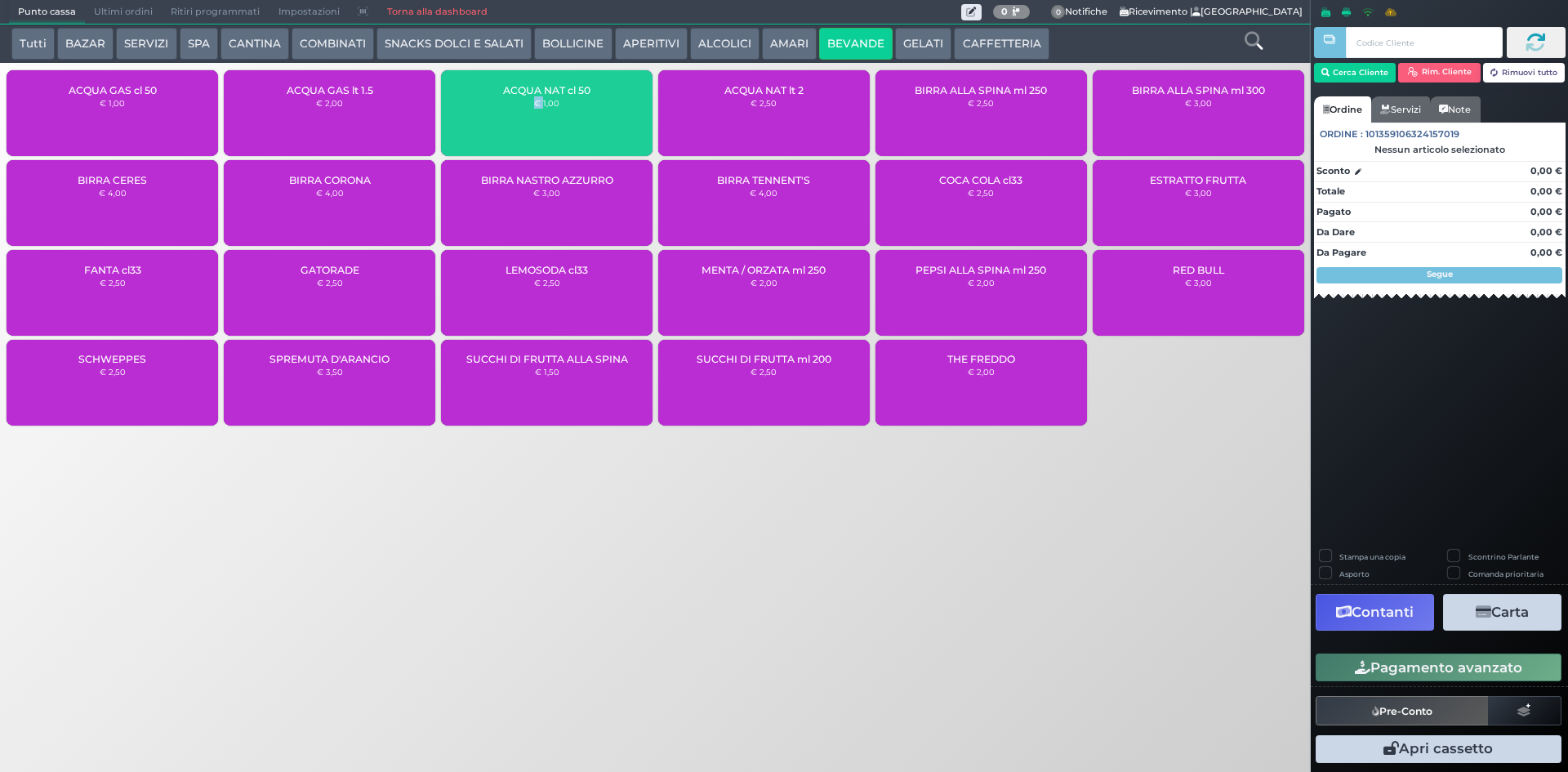
click at [535, 123] on div "ACQUA NAT cl 50 € 1,00" at bounding box center [547, 113] width 212 height 86
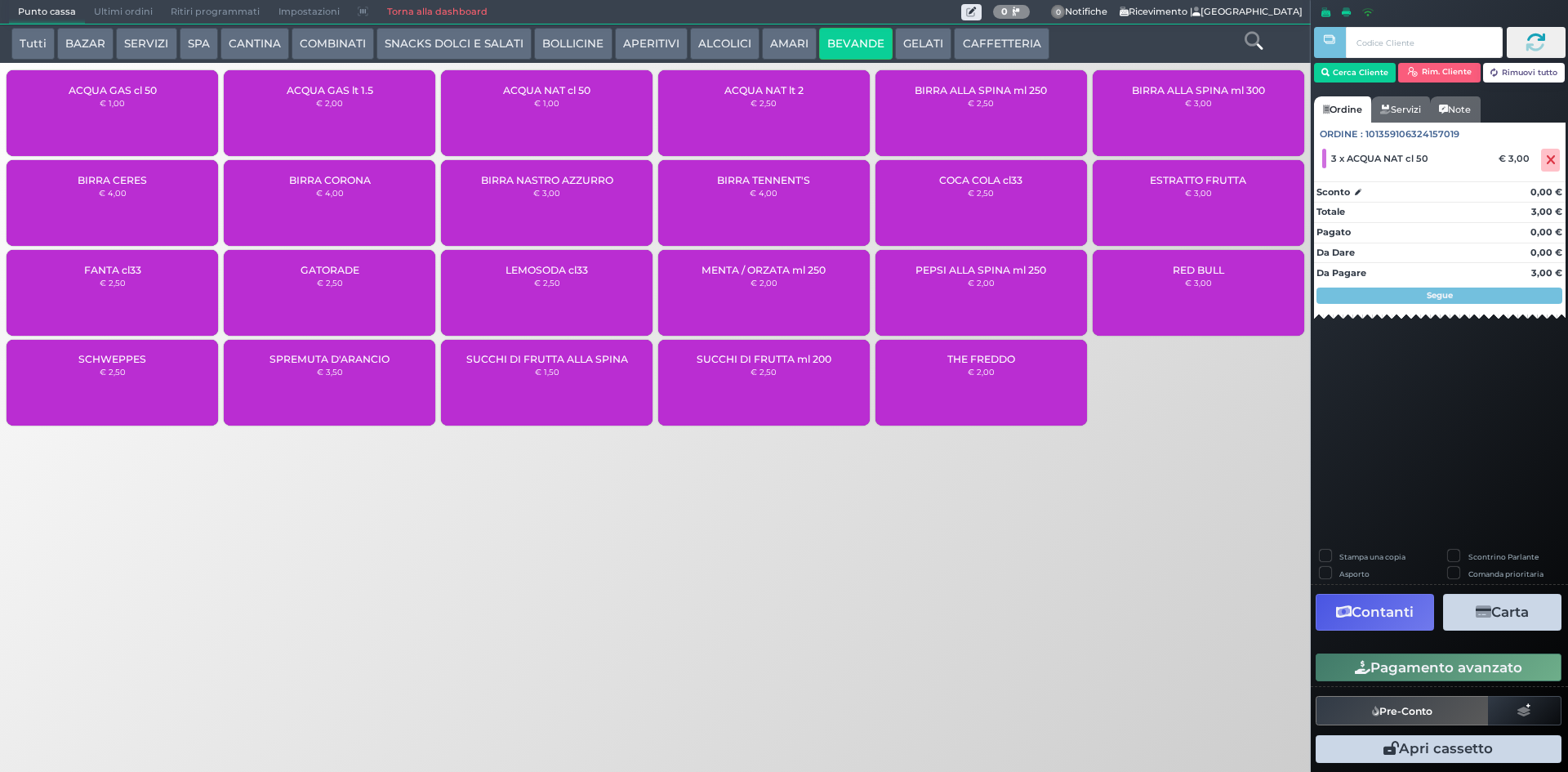
click at [1469, 643] on div "Stampa una copia Scontrino Parlante Asporto Comanda prioritaria Contanti Carta …" at bounding box center [1439, 659] width 257 height 218
click at [1478, 665] on button "Pagamento avanzato" at bounding box center [1439, 667] width 246 height 28
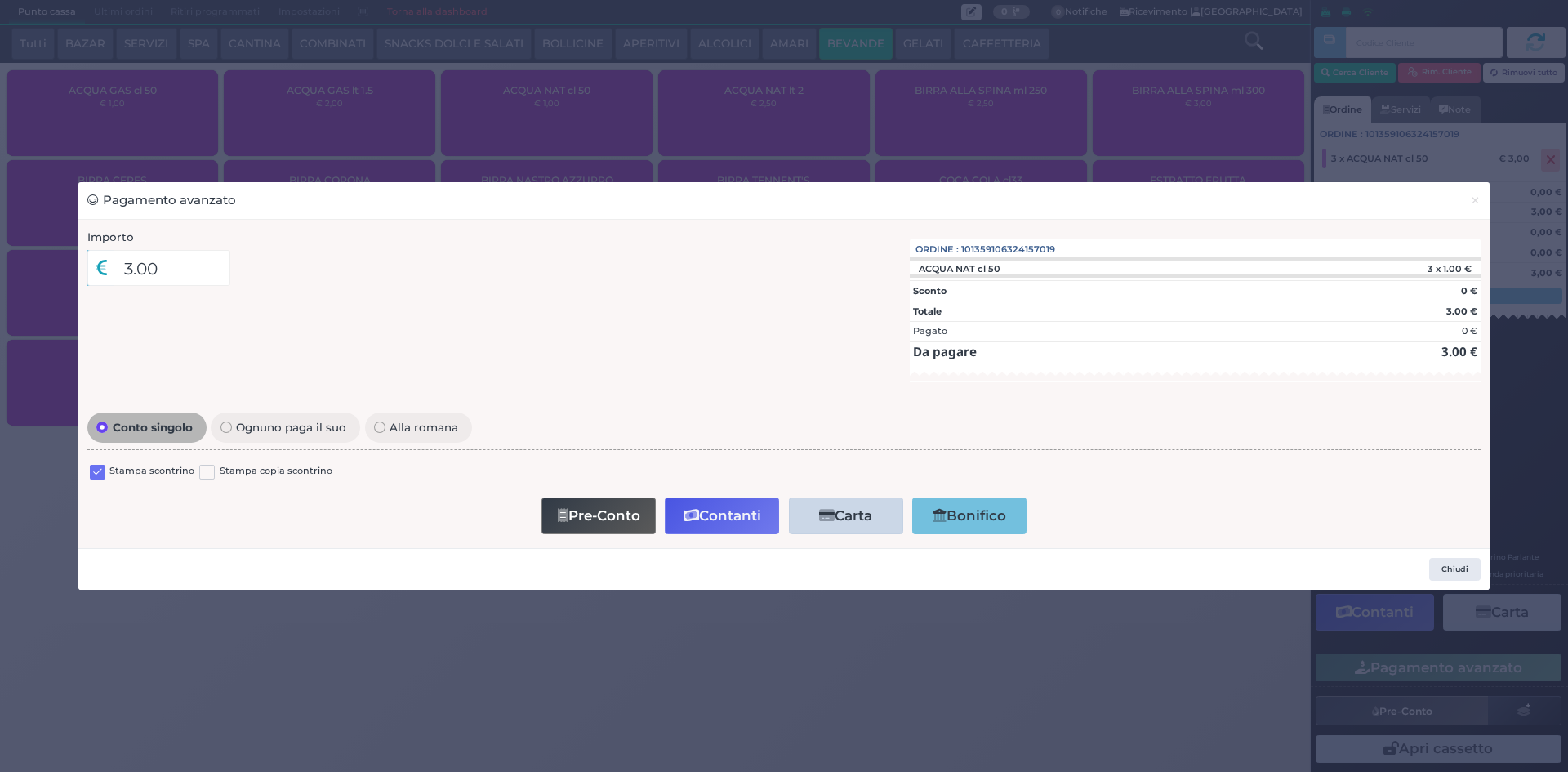
click at [103, 475] on label at bounding box center [98, 472] width 15 height 15
click at [0, 0] on input "checkbox" at bounding box center [0, 0] width 0 height 0
click at [732, 510] on button "Contanti" at bounding box center [722, 515] width 114 height 37
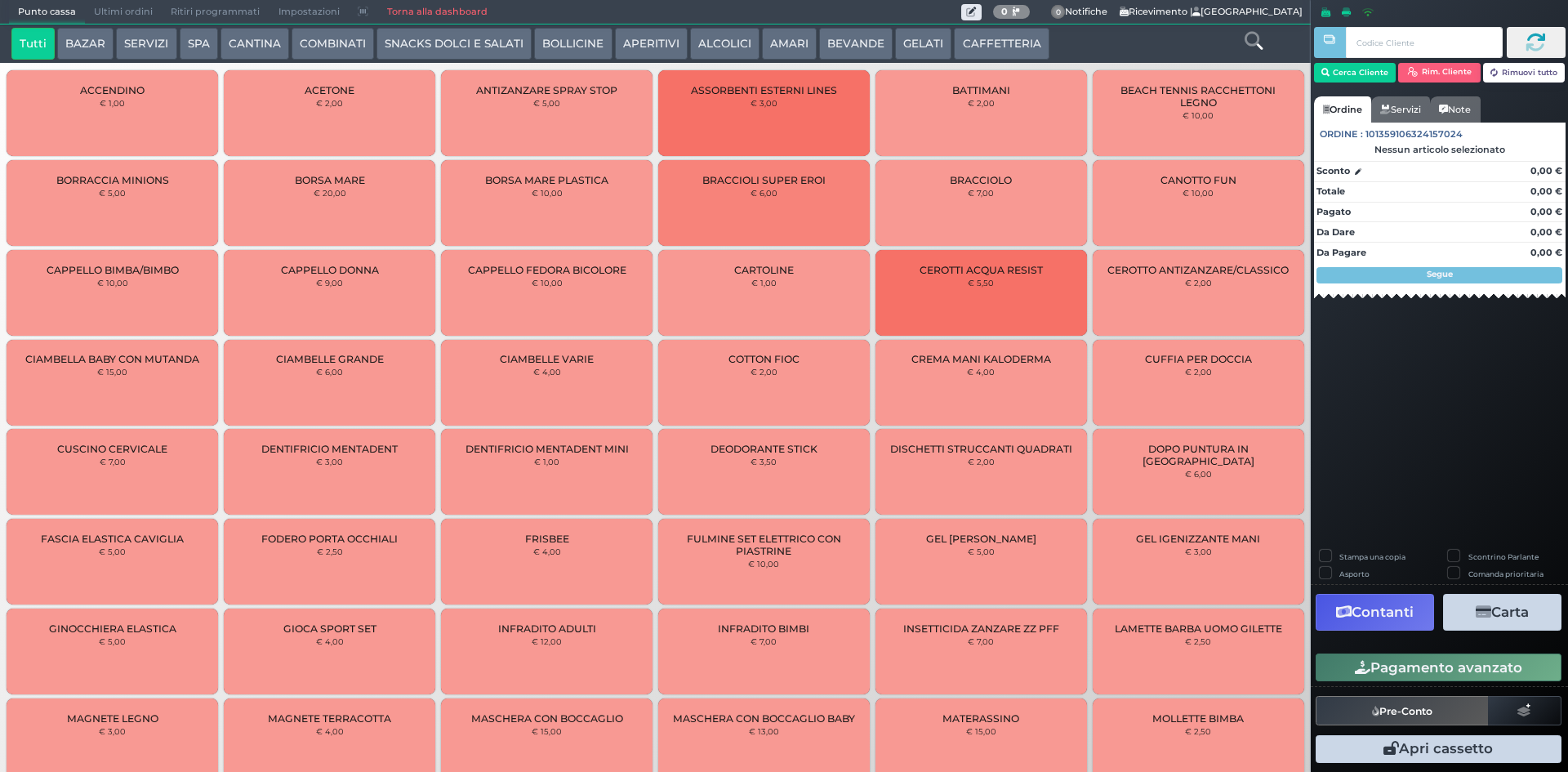
click at [130, 5] on span "Ultimi ordini" at bounding box center [123, 12] width 77 height 23
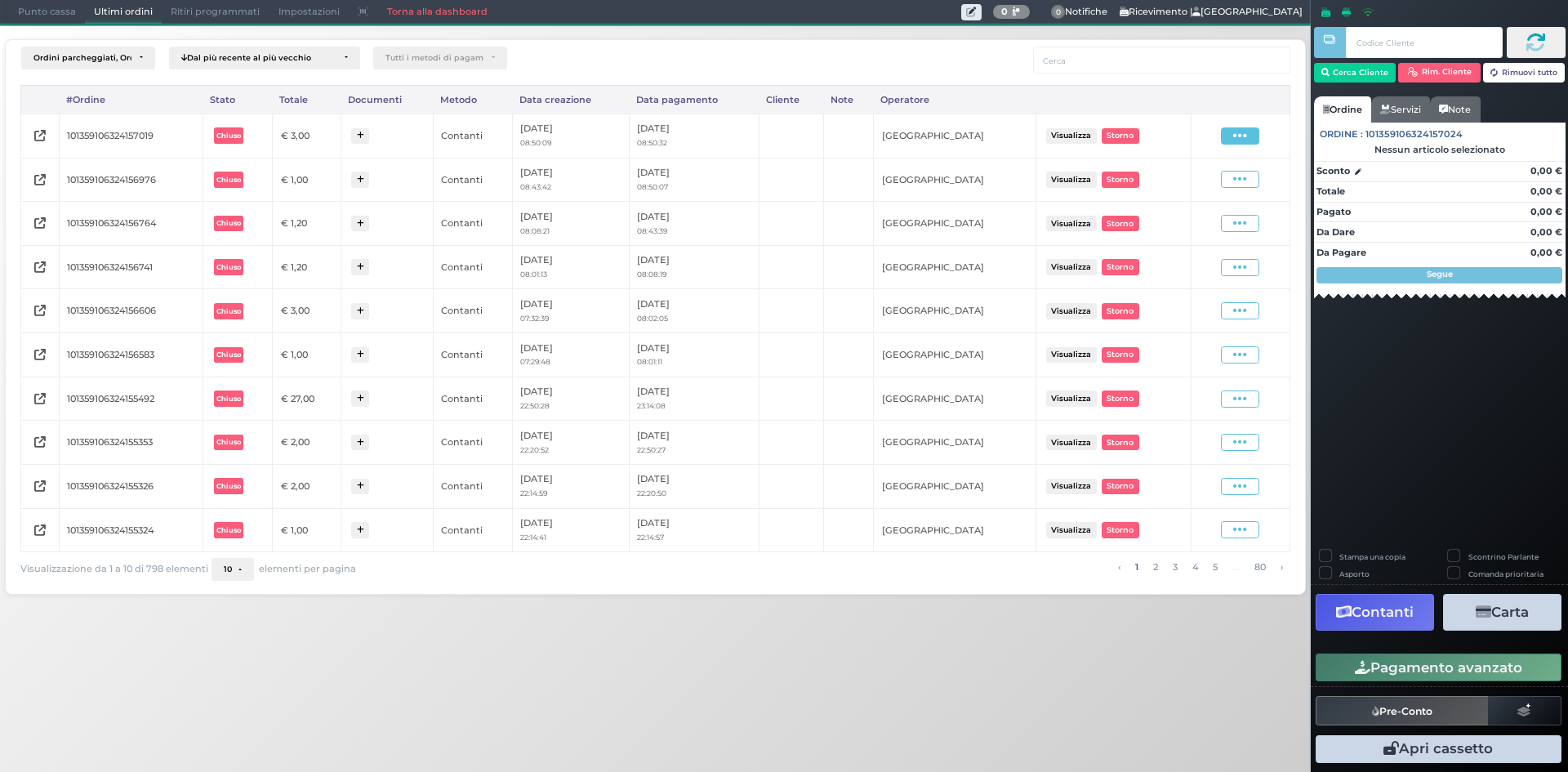
click at [1250, 141] on span at bounding box center [1239, 136] width 38 height 17
click at [1207, 180] on span "Ristampa Pre-Conto" at bounding box center [1201, 183] width 67 height 28
click at [1245, 181] on icon at bounding box center [1240, 180] width 14 height 15
click at [1206, 232] on span "Ristampa Pre-Conto" at bounding box center [1201, 226] width 67 height 28
click at [69, 18] on span "Punto cassa" at bounding box center [47, 12] width 76 height 23
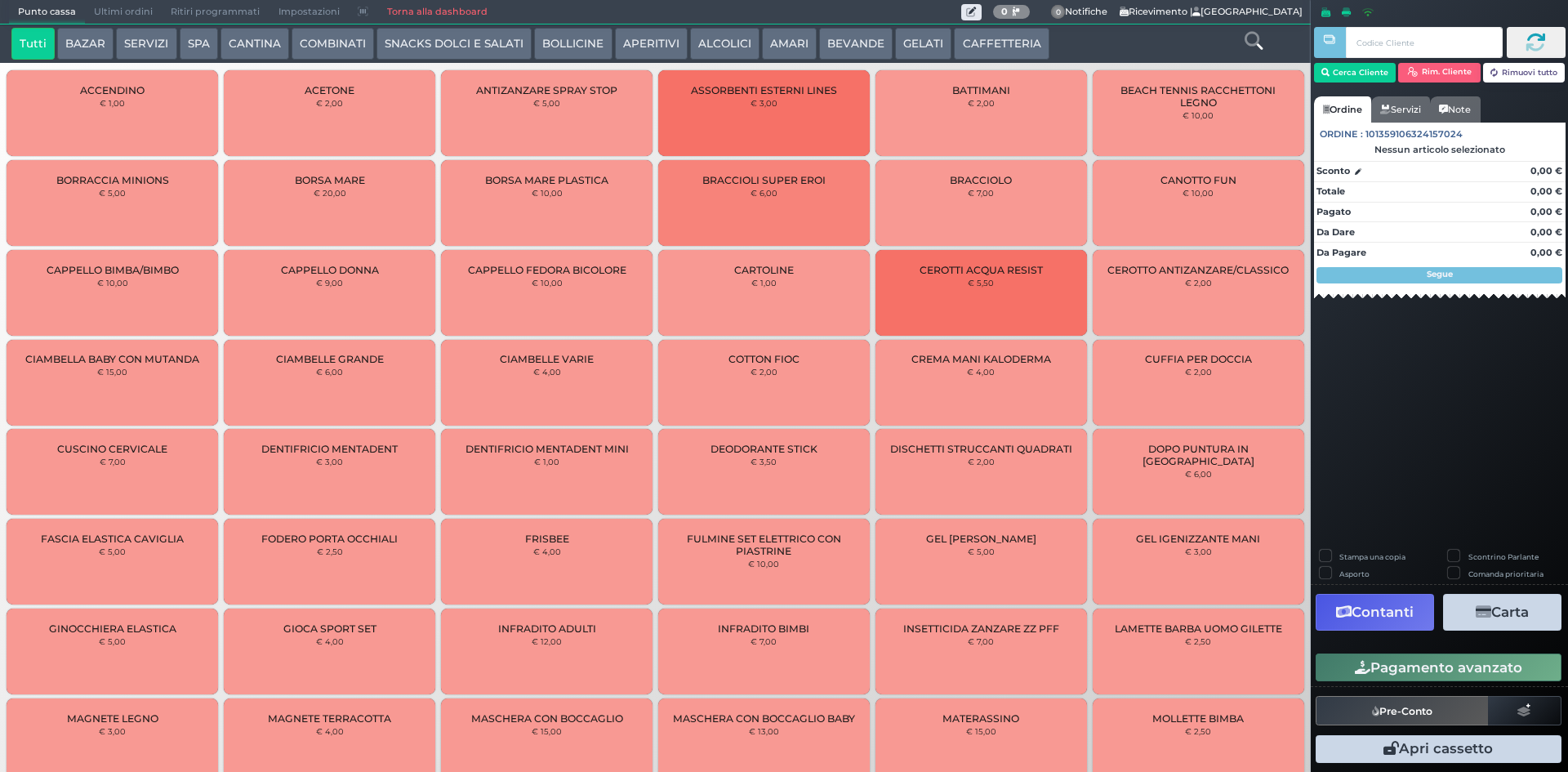
click at [820, 36] on button "BEVANDE" at bounding box center [856, 44] width 73 height 32
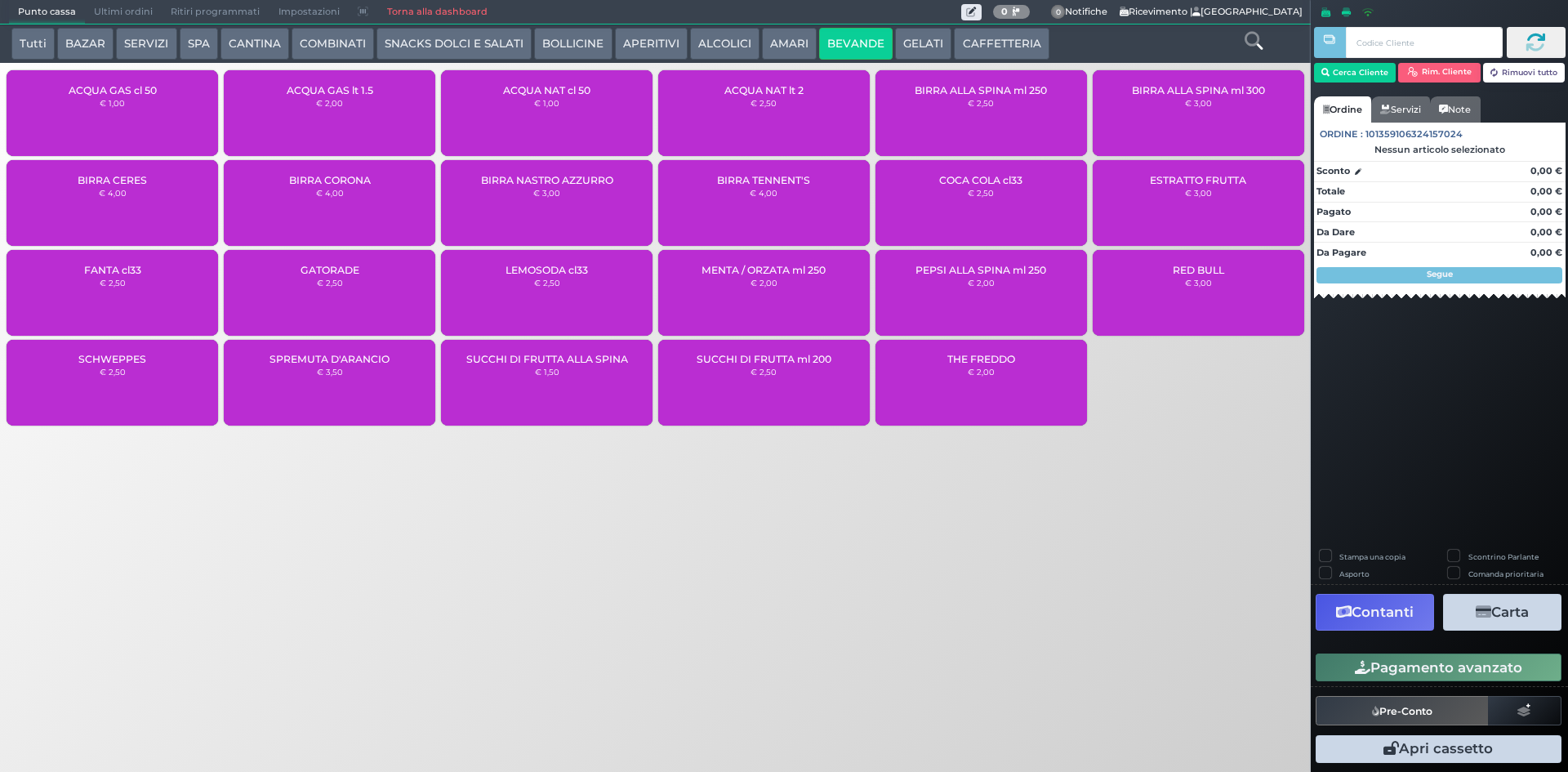
click at [535, 118] on div "ACQUA NAT cl 50 € 1,00" at bounding box center [547, 113] width 212 height 86
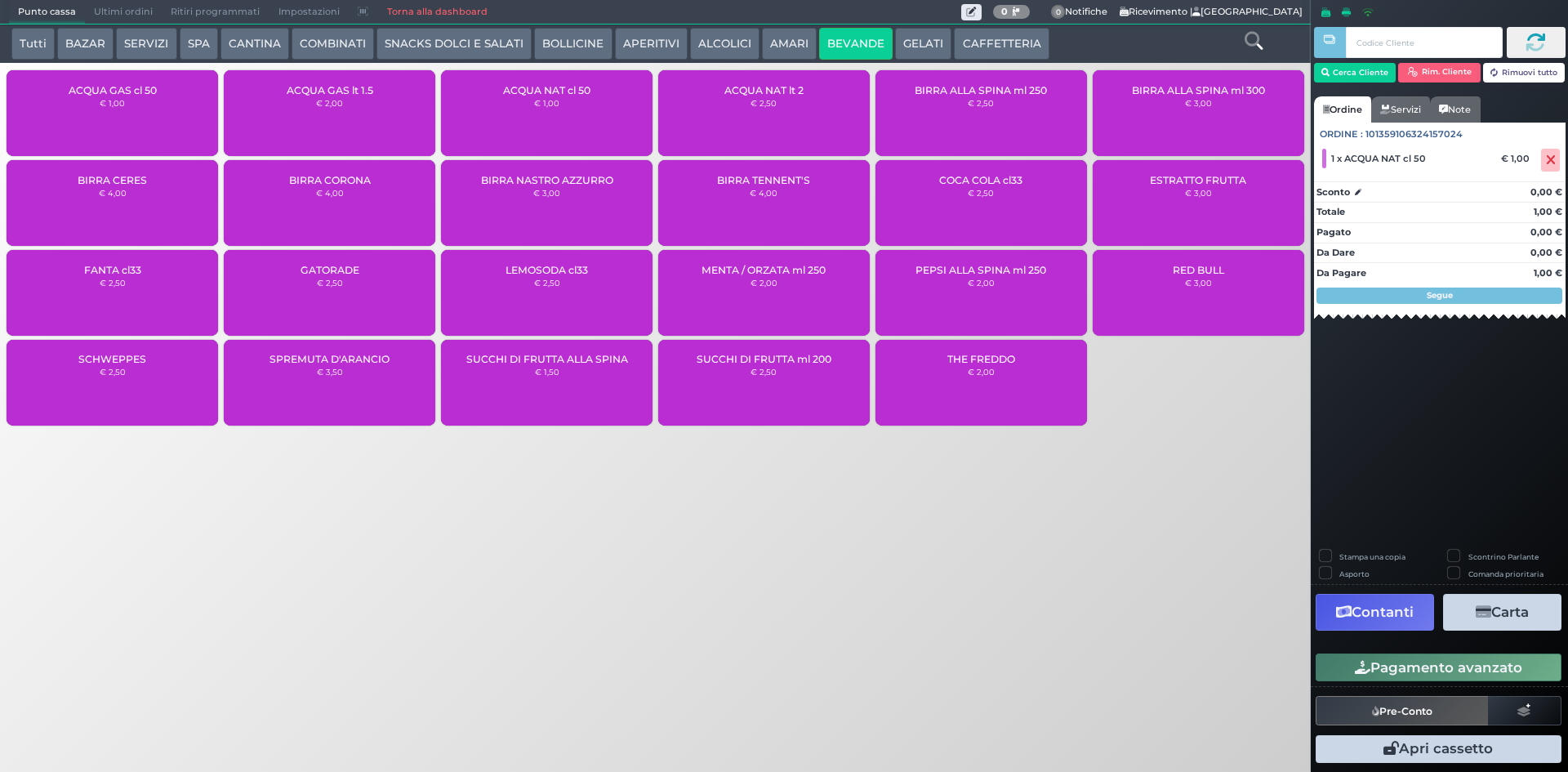
click at [1445, 676] on button "Pagamento avanzato" at bounding box center [1439, 667] width 246 height 28
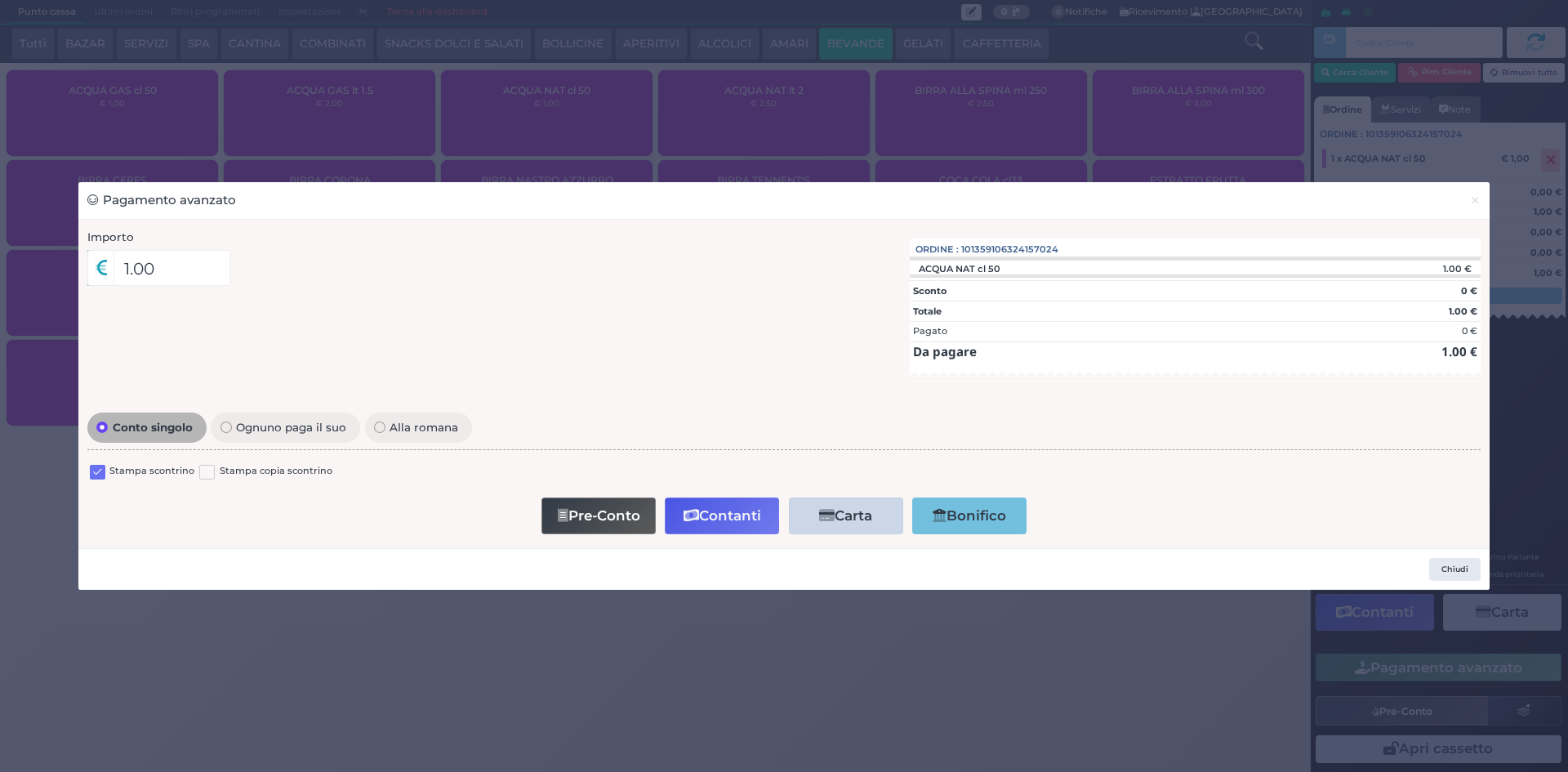
click at [90, 468] on label at bounding box center [98, 472] width 15 height 15
click at [0, 0] on input "checkbox" at bounding box center [0, 0] width 0 height 0
click at [721, 519] on button "Contanti" at bounding box center [722, 515] width 114 height 37
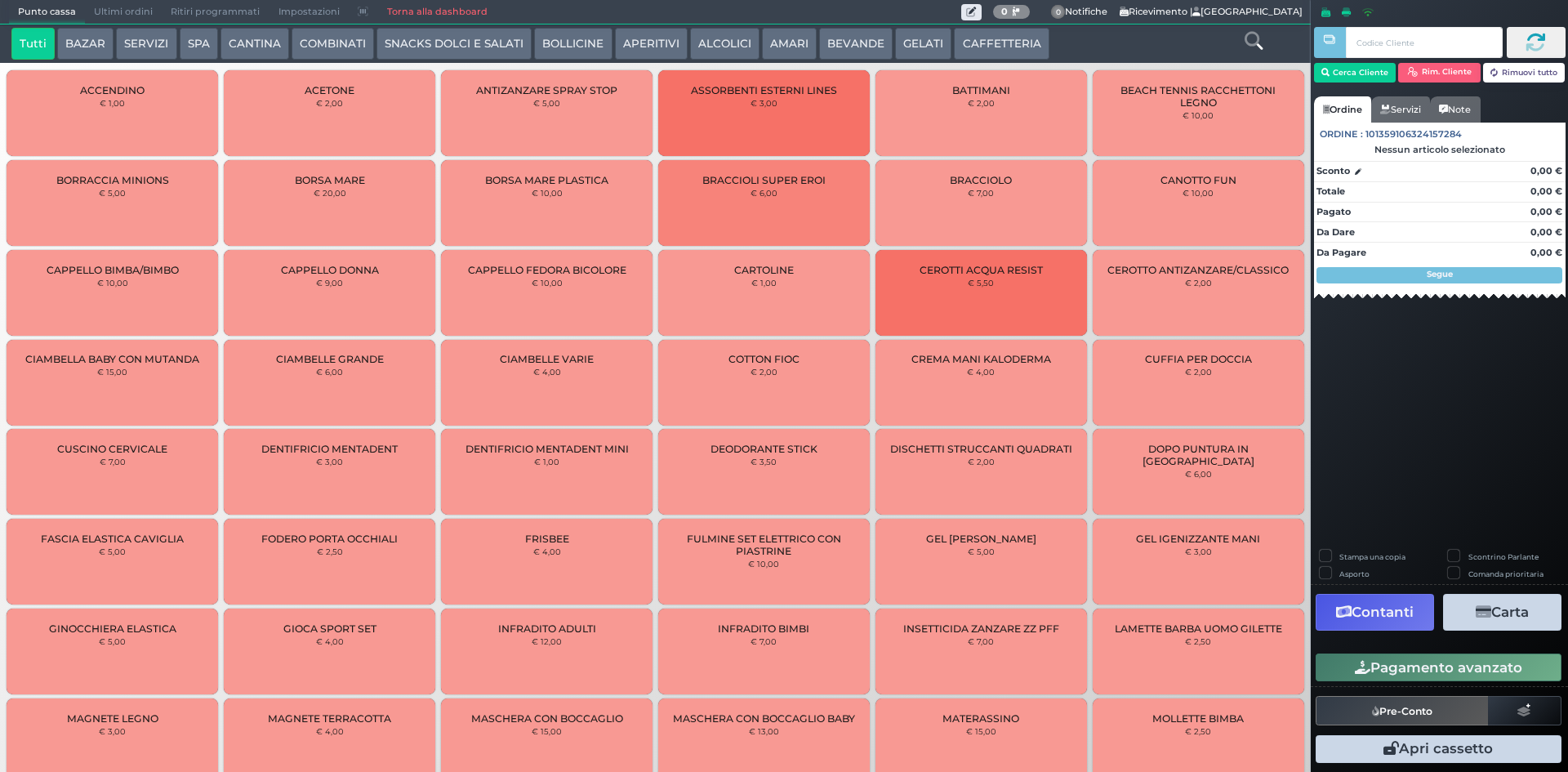
click at [846, 43] on button "BEVANDE" at bounding box center [856, 44] width 73 height 32
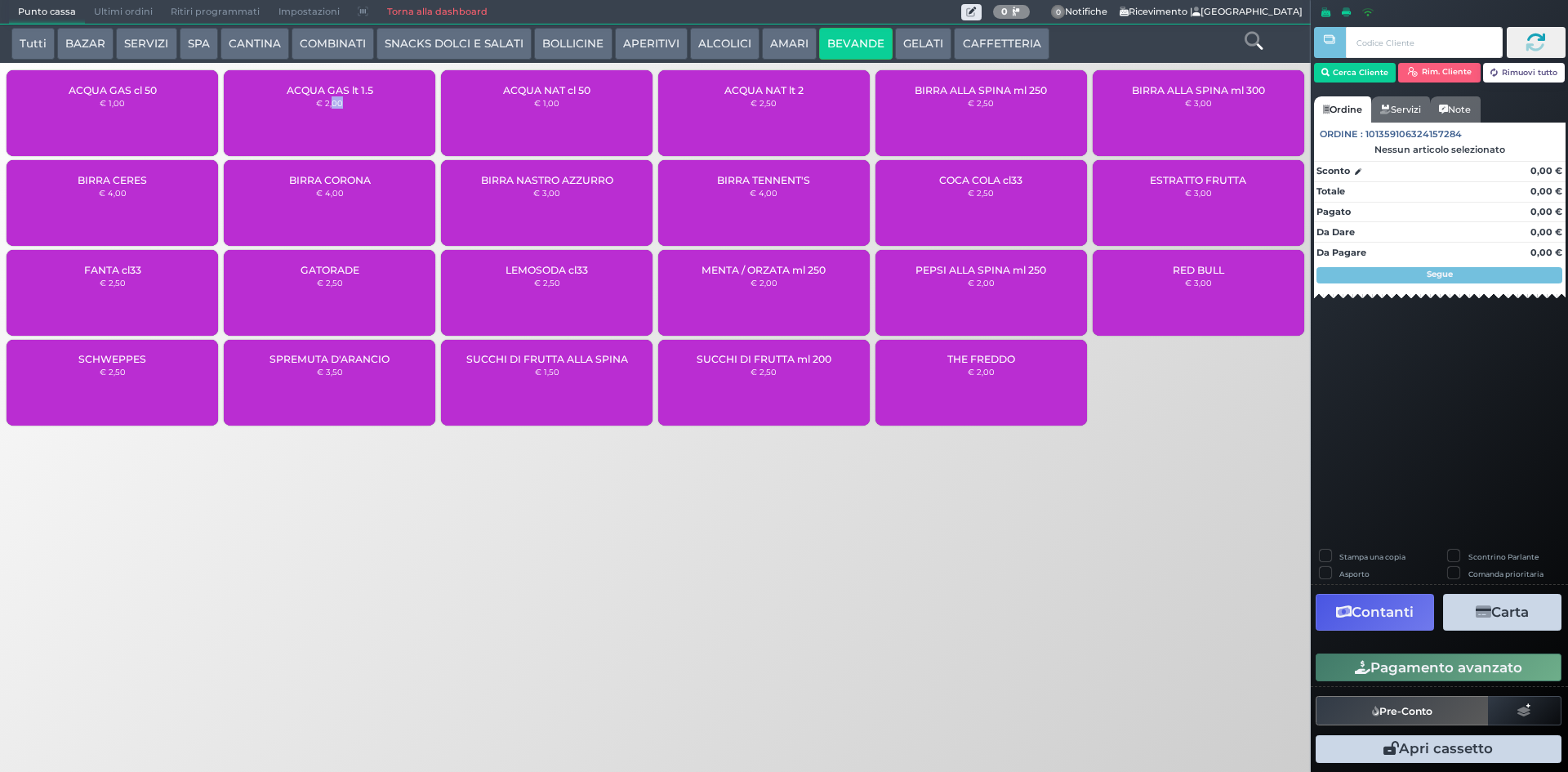
drag, startPoint x: 334, startPoint y: 100, endPoint x: 375, endPoint y: 117, distance: 44.4
click at [375, 117] on div "ACQUA GAS lt 1.5 € 2,00" at bounding box center [329, 113] width 212 height 86
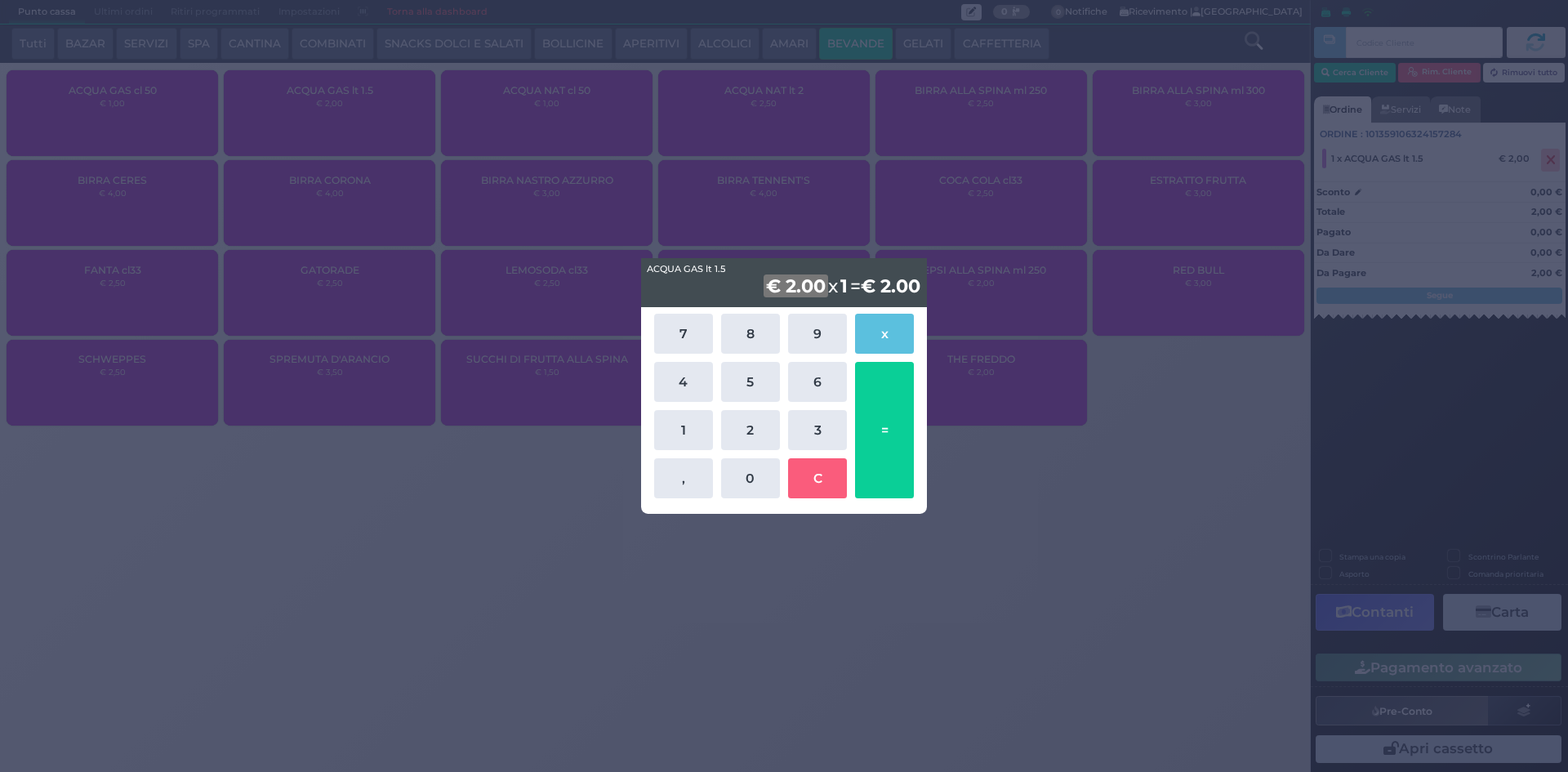
click at [987, 558] on div "ACQUA GAS lt 1.5 ACQUA GAS lt 1.5 € 2.00 x 1 = € 2.00 7 8 9 x 4 5 6 1 2 3 , 0 C…" at bounding box center [784, 386] width 1568 height 772
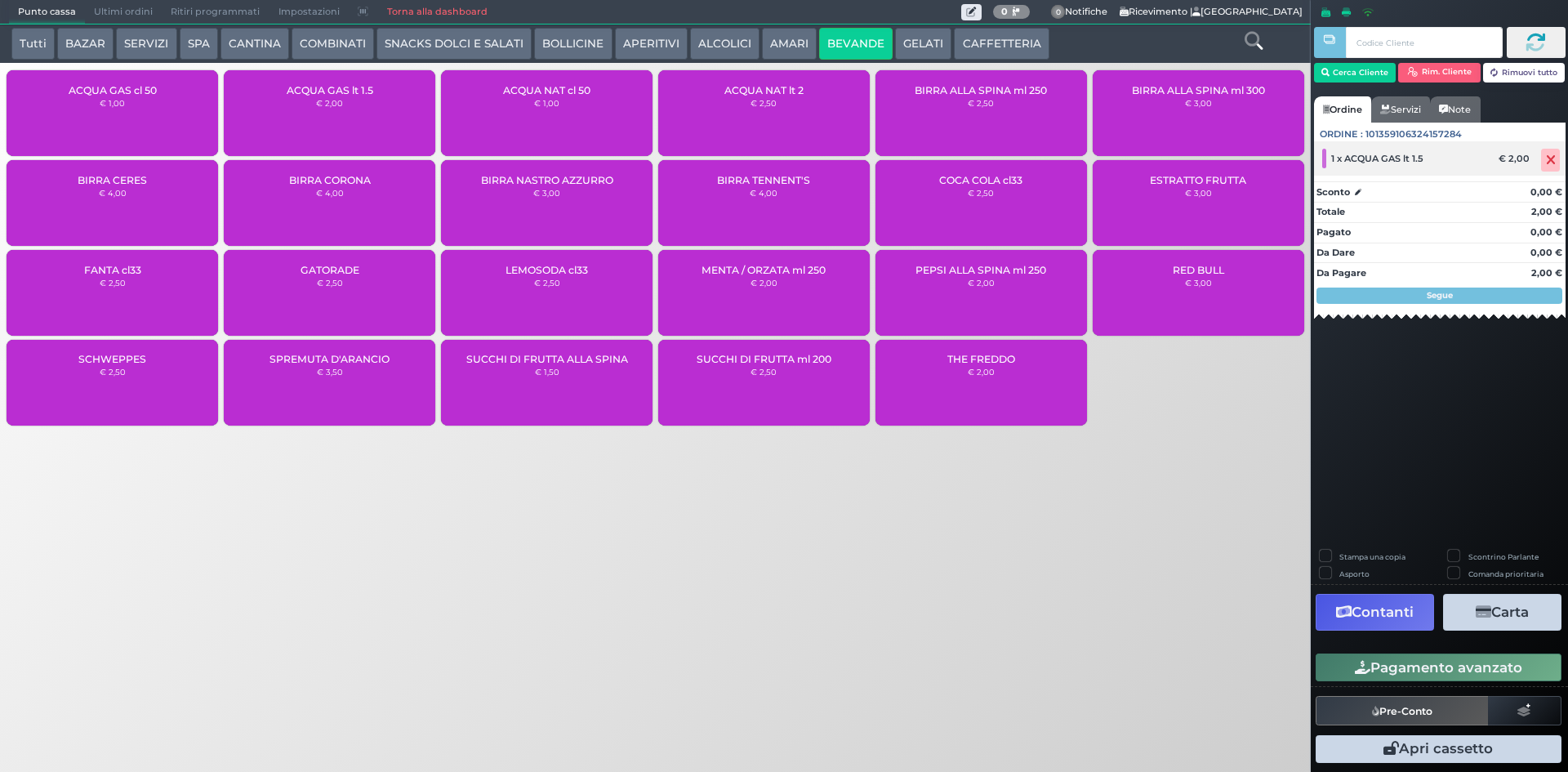
click at [1549, 161] on icon at bounding box center [1551, 160] width 10 height 1
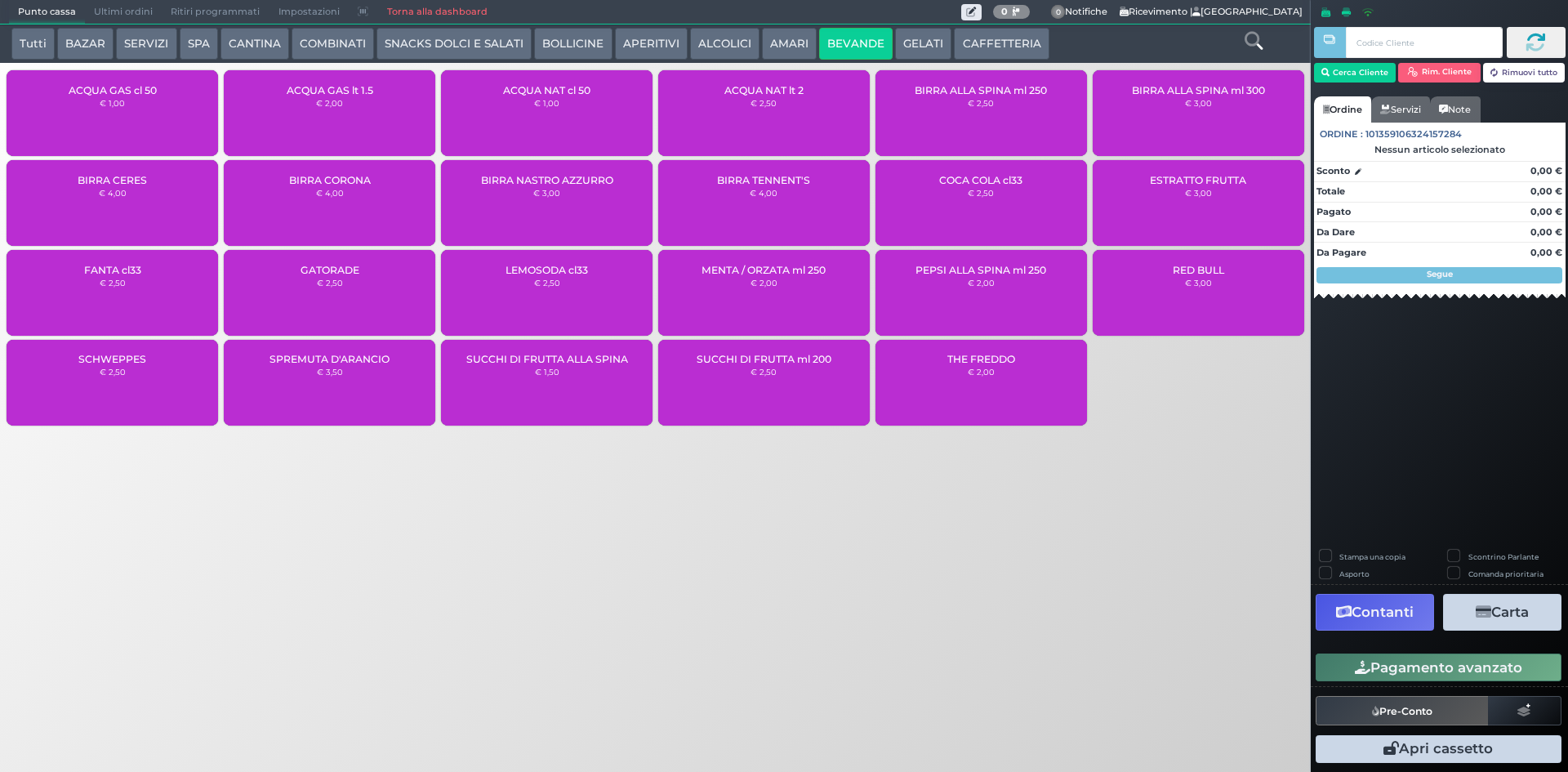
click at [122, 77] on div "ACQUA GAS cl 50 € 1,00" at bounding box center [112, 113] width 212 height 86
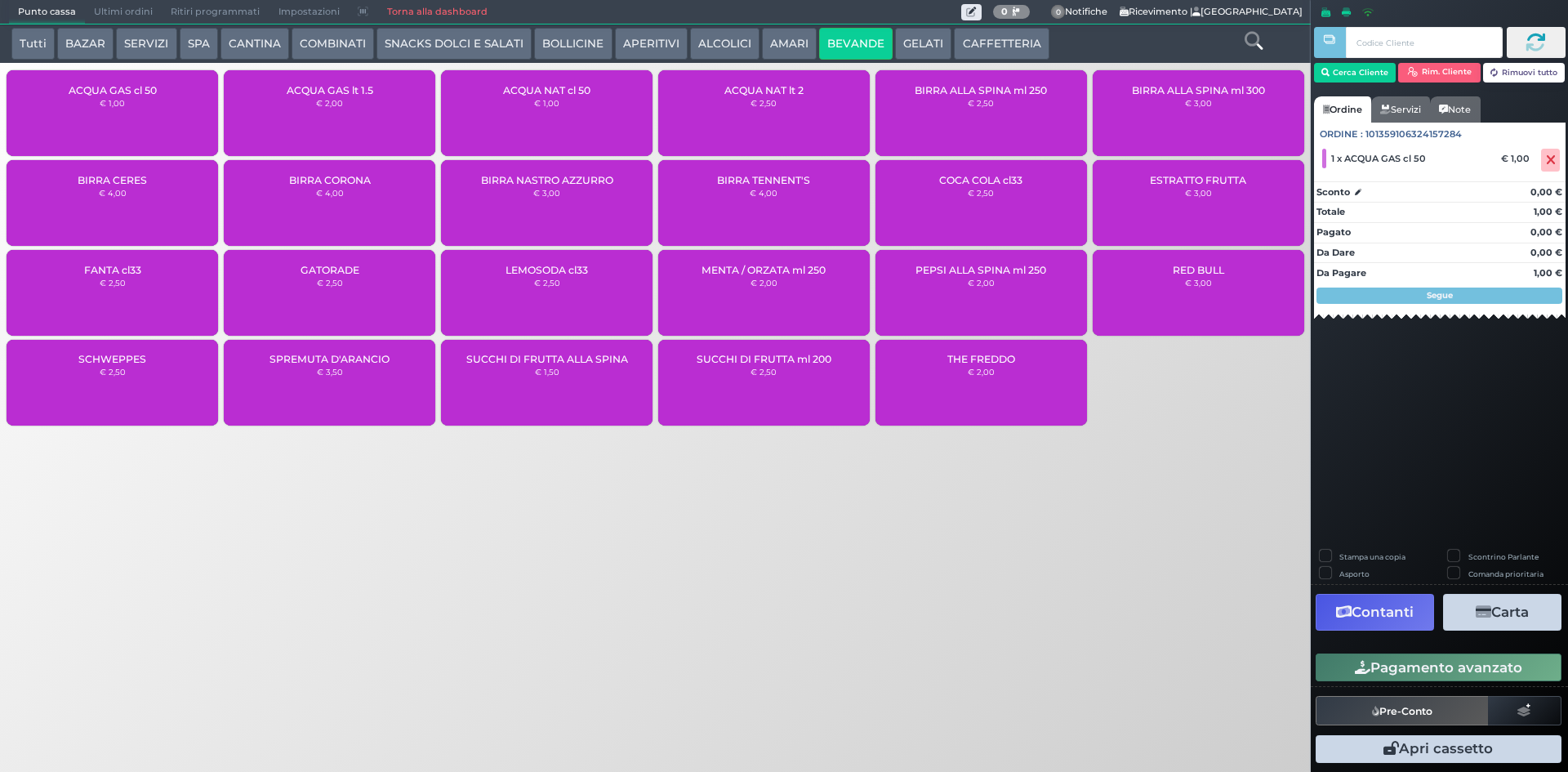
click at [1469, 668] on button "Pagamento avanzato" at bounding box center [1439, 667] width 246 height 28
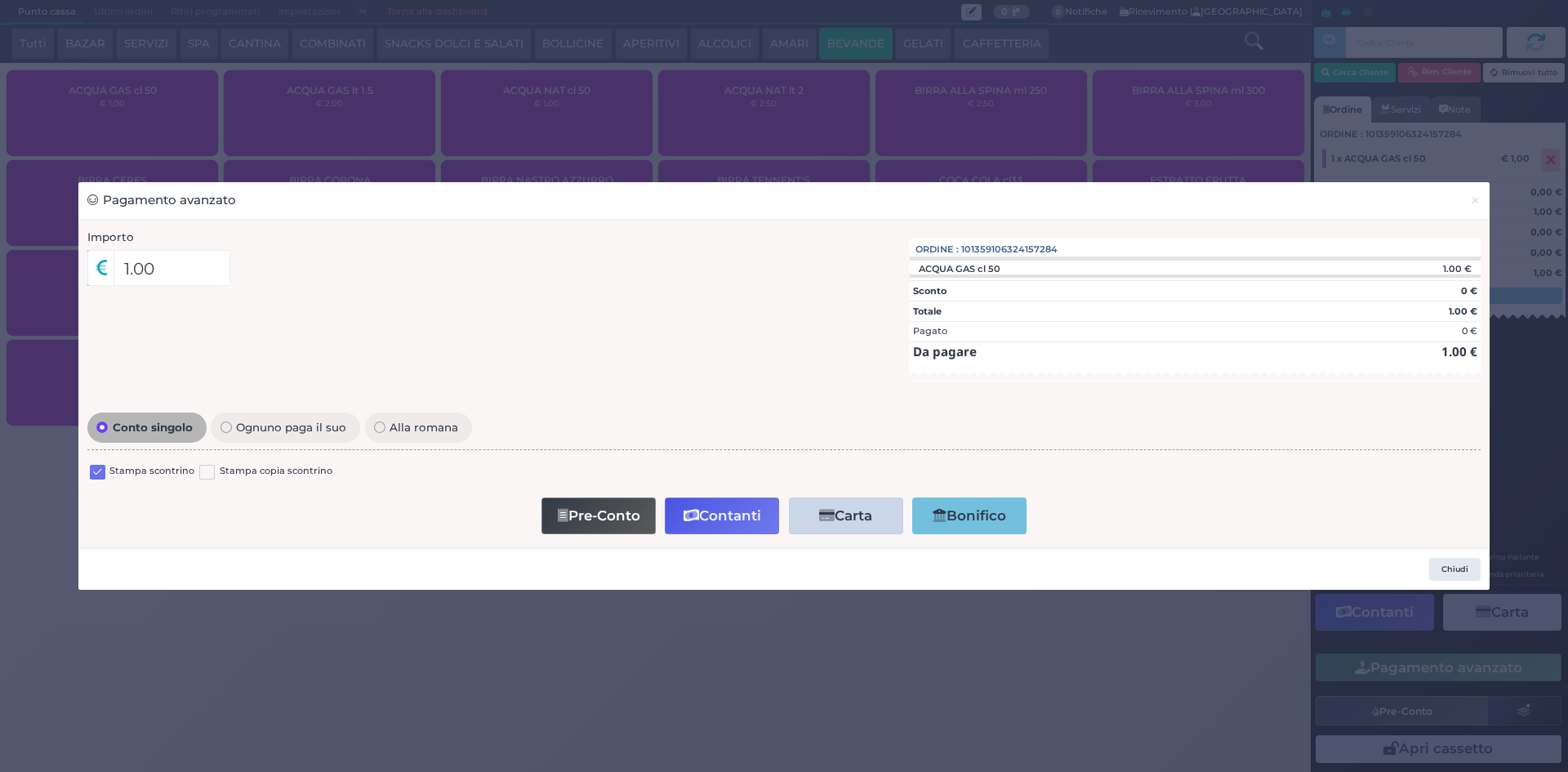
click at [94, 384] on div "Importo 1.00 Importo Totale 1.00 Quote 1 Quote da pagare 1 1.00" at bounding box center [490, 314] width 822 height 170
click at [98, 472] on label at bounding box center [98, 472] width 15 height 15
click at [0, 0] on input "checkbox" at bounding box center [0, 0] width 0 height 0
click at [751, 501] on button "Contanti" at bounding box center [722, 515] width 114 height 37
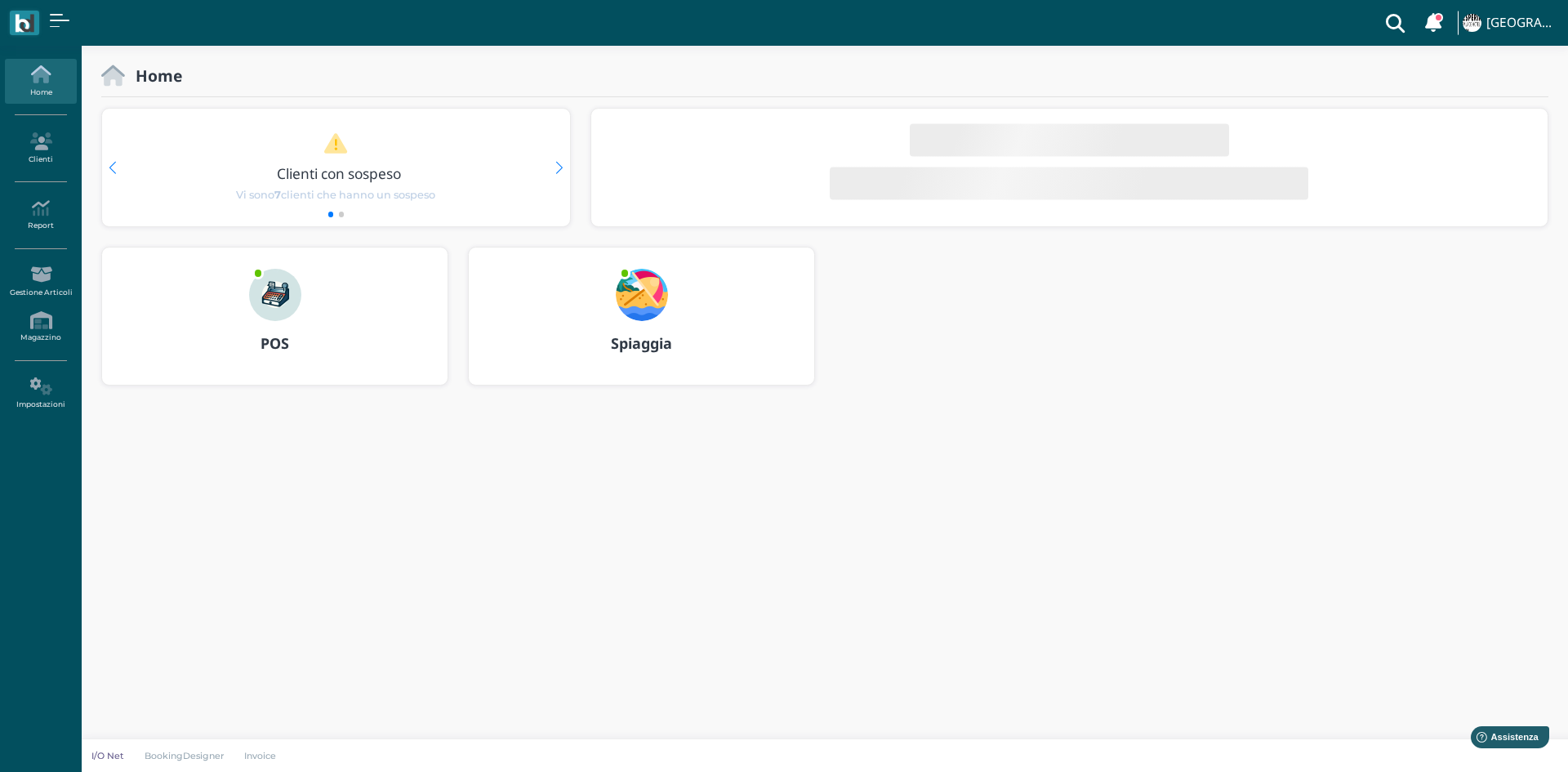
click at [638, 312] on img at bounding box center [641, 295] width 52 height 52
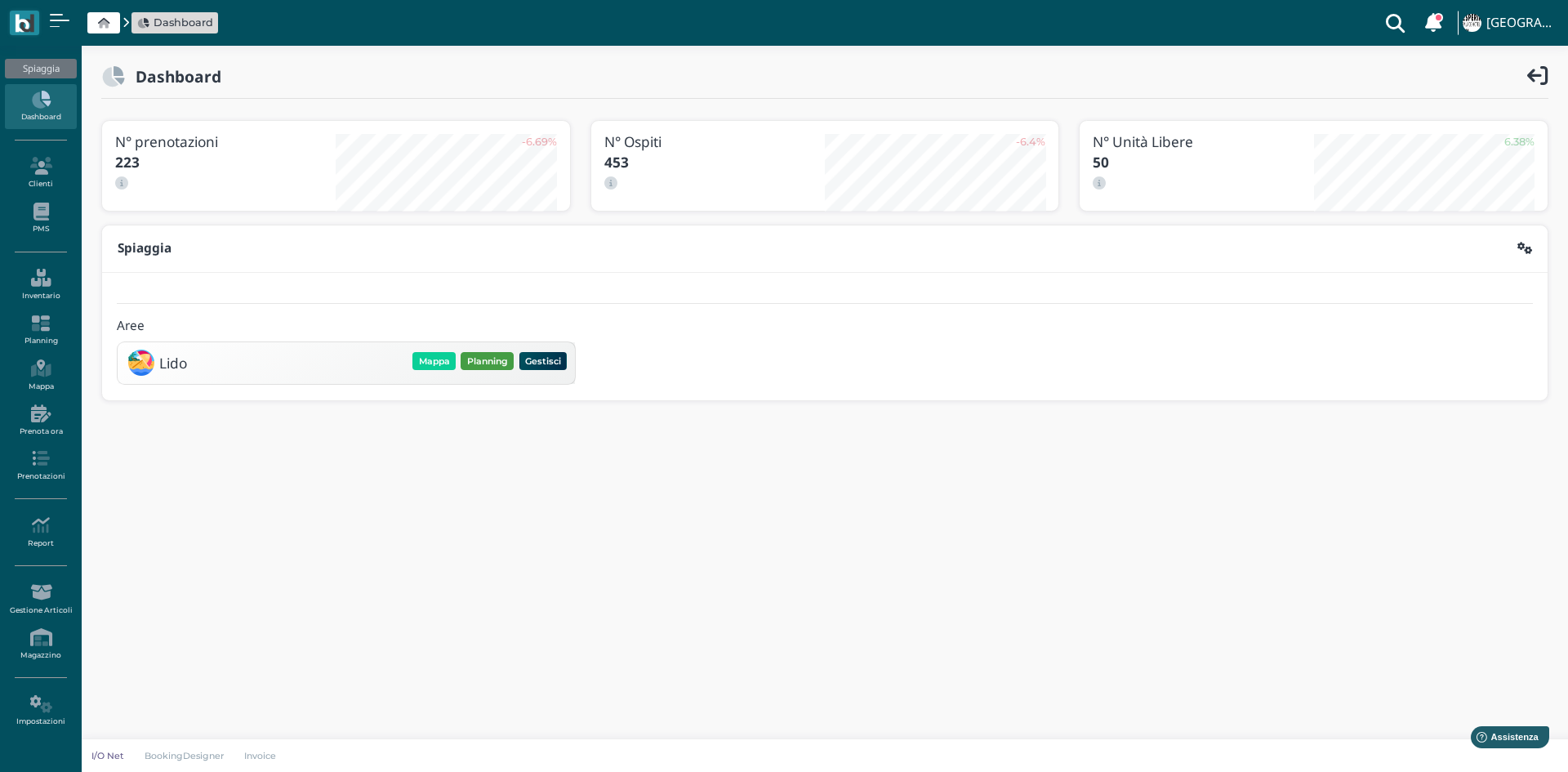
click at [474, 365] on button "Planning" at bounding box center [487, 361] width 53 height 18
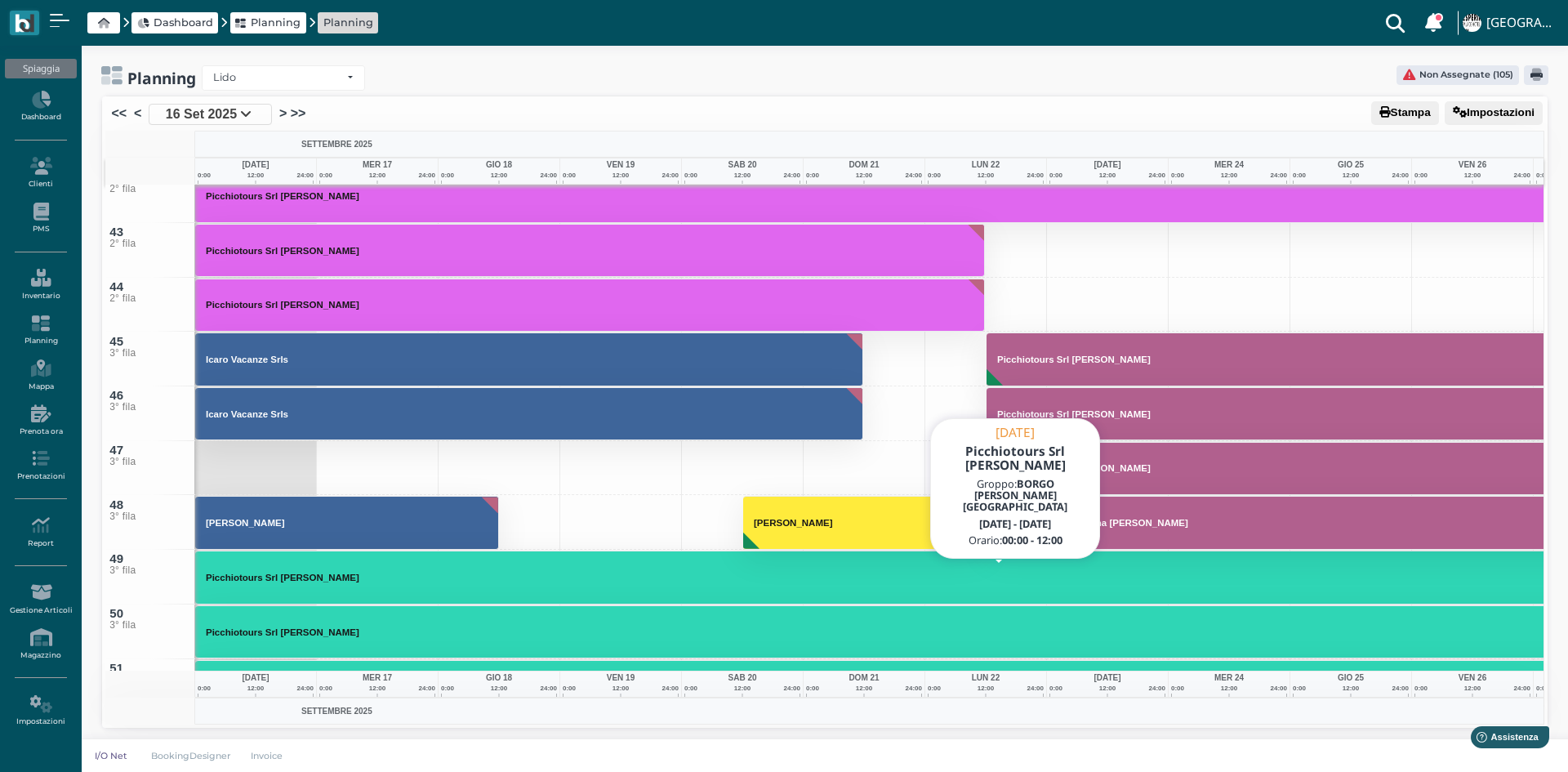
scroll to position [2369, 0]
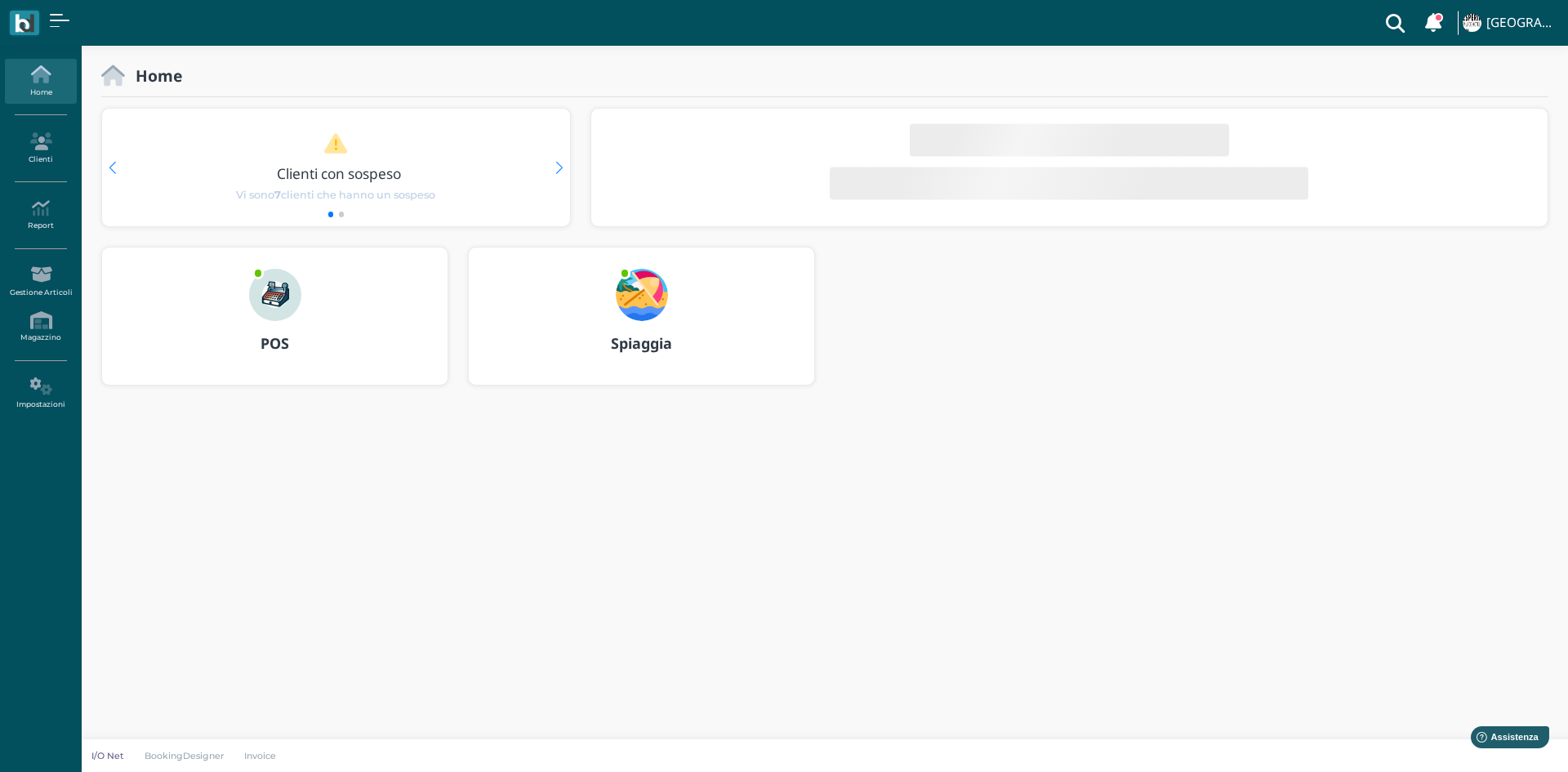
click at [643, 302] on img at bounding box center [641, 295] width 52 height 52
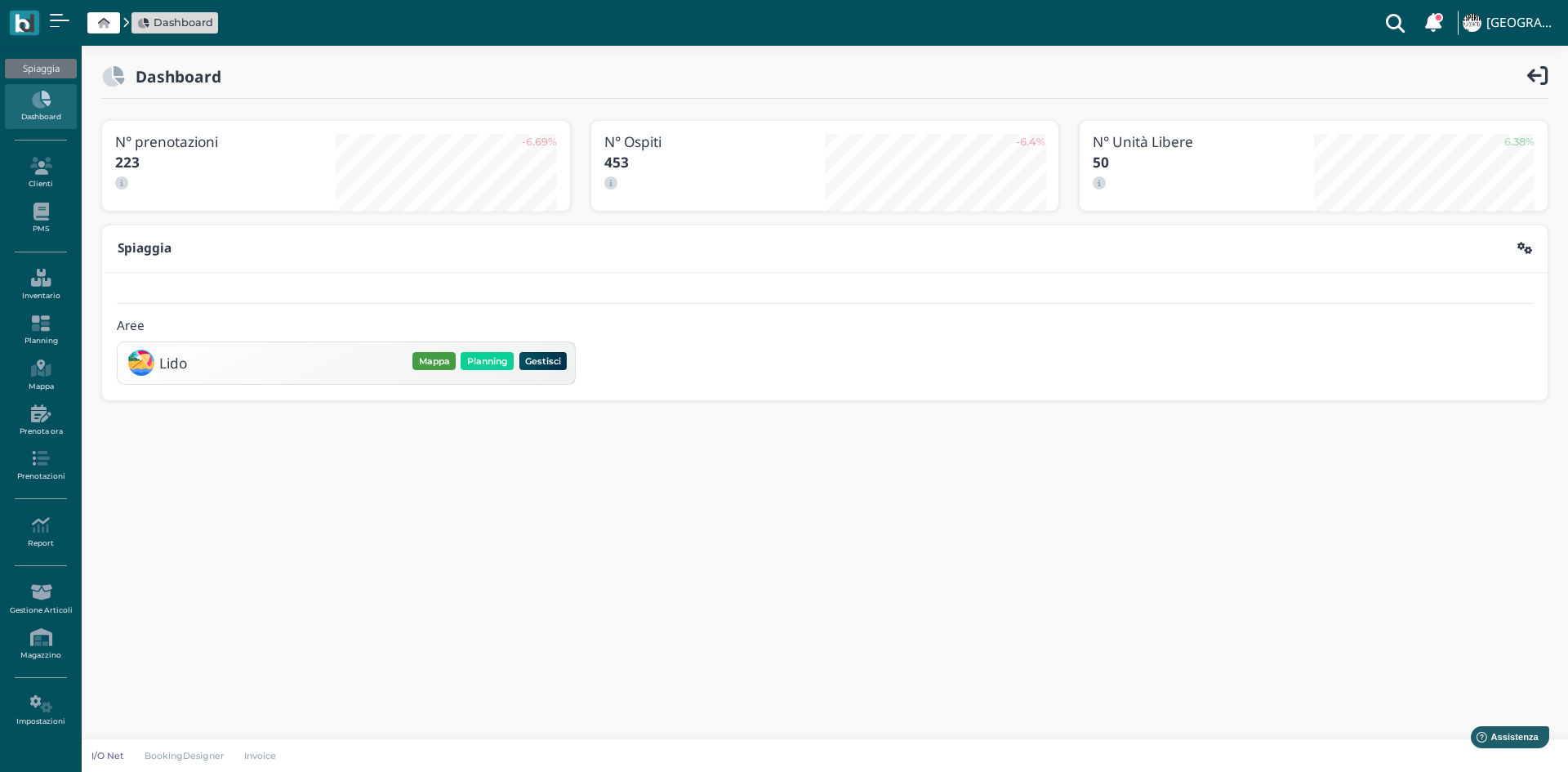
click at [445, 357] on button "Mappa" at bounding box center [434, 361] width 43 height 18
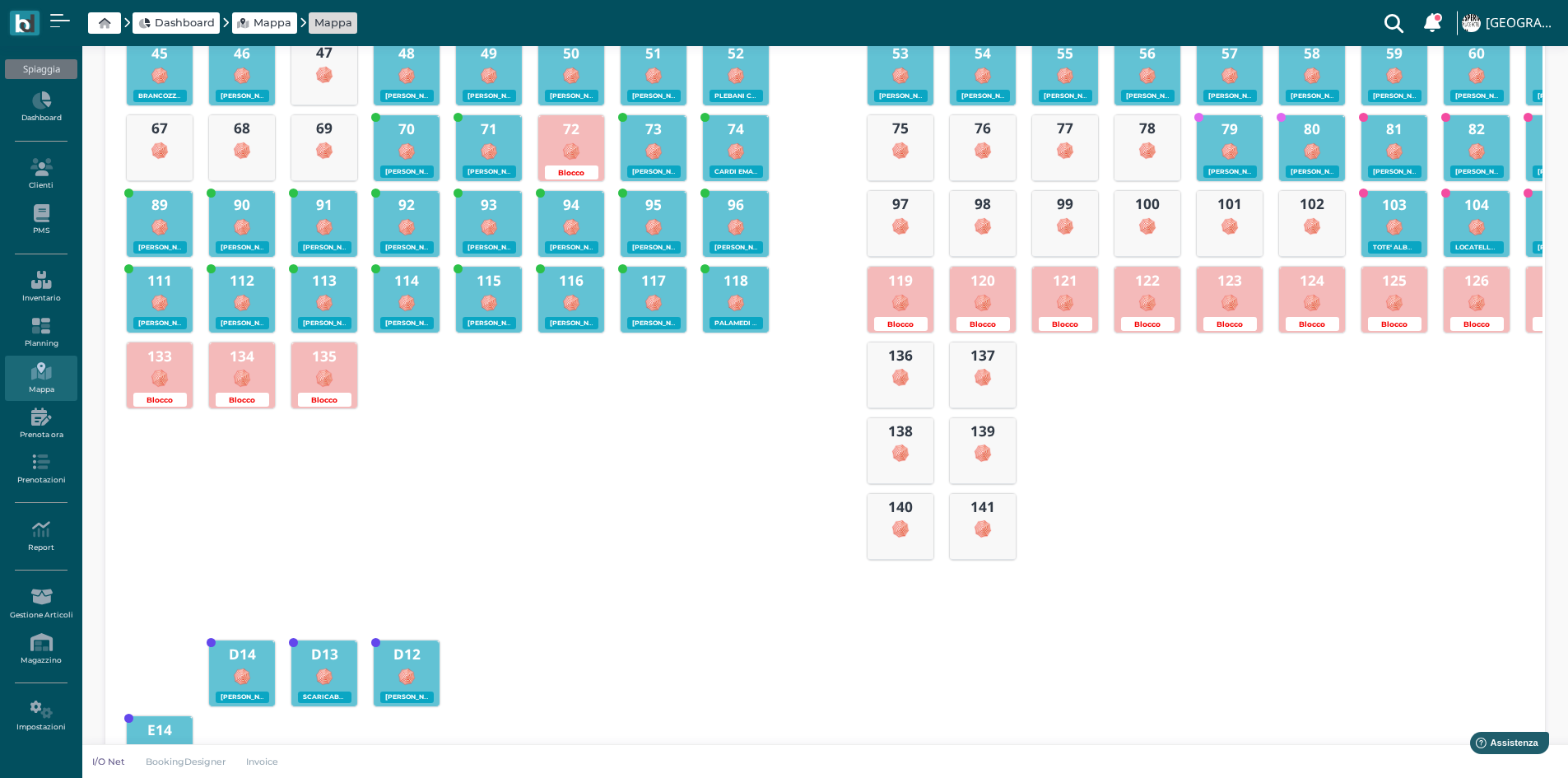
scroll to position [130, 0]
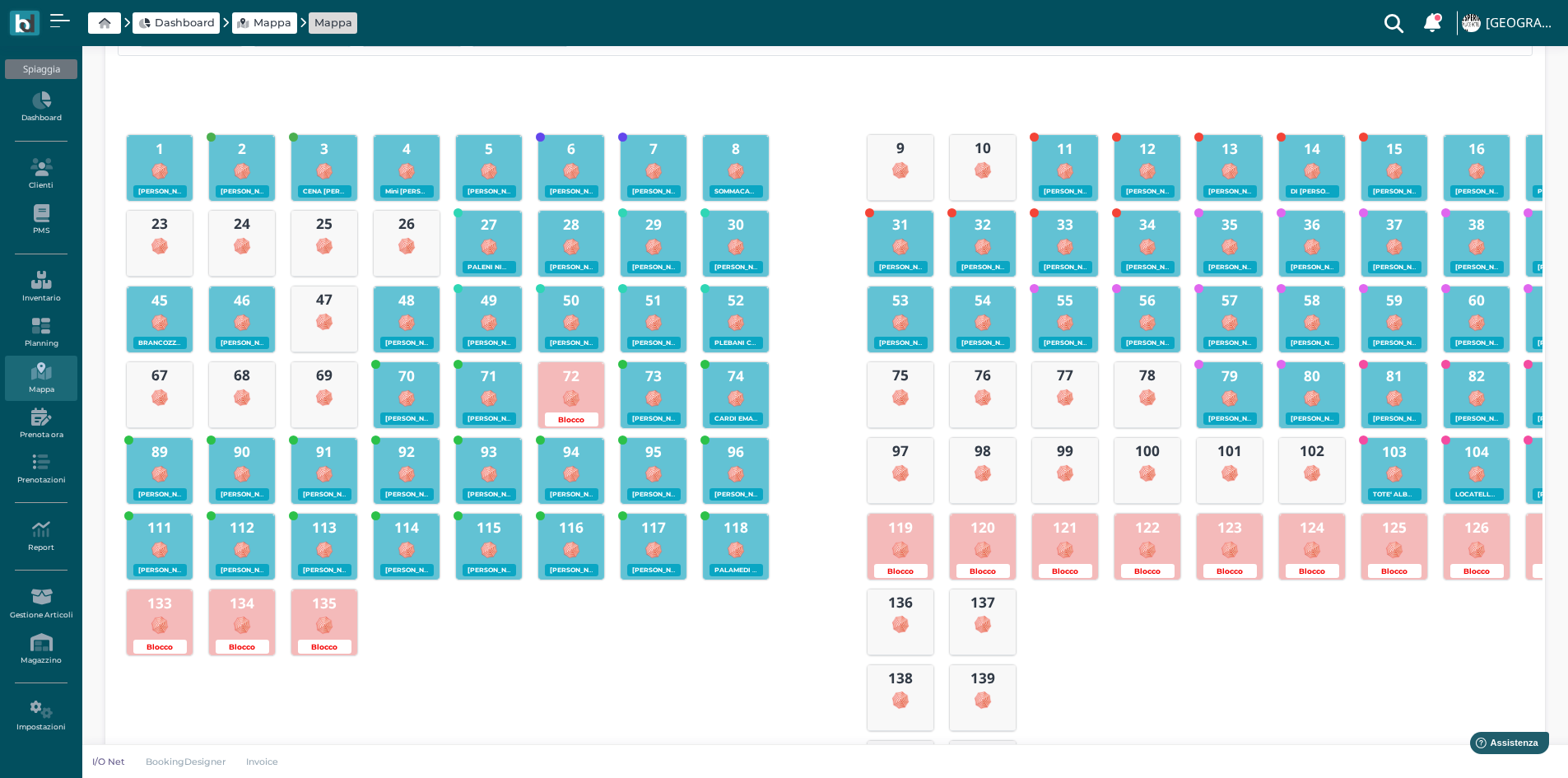
click at [409, 311] on div at bounding box center [407, 321] width 64 height 21
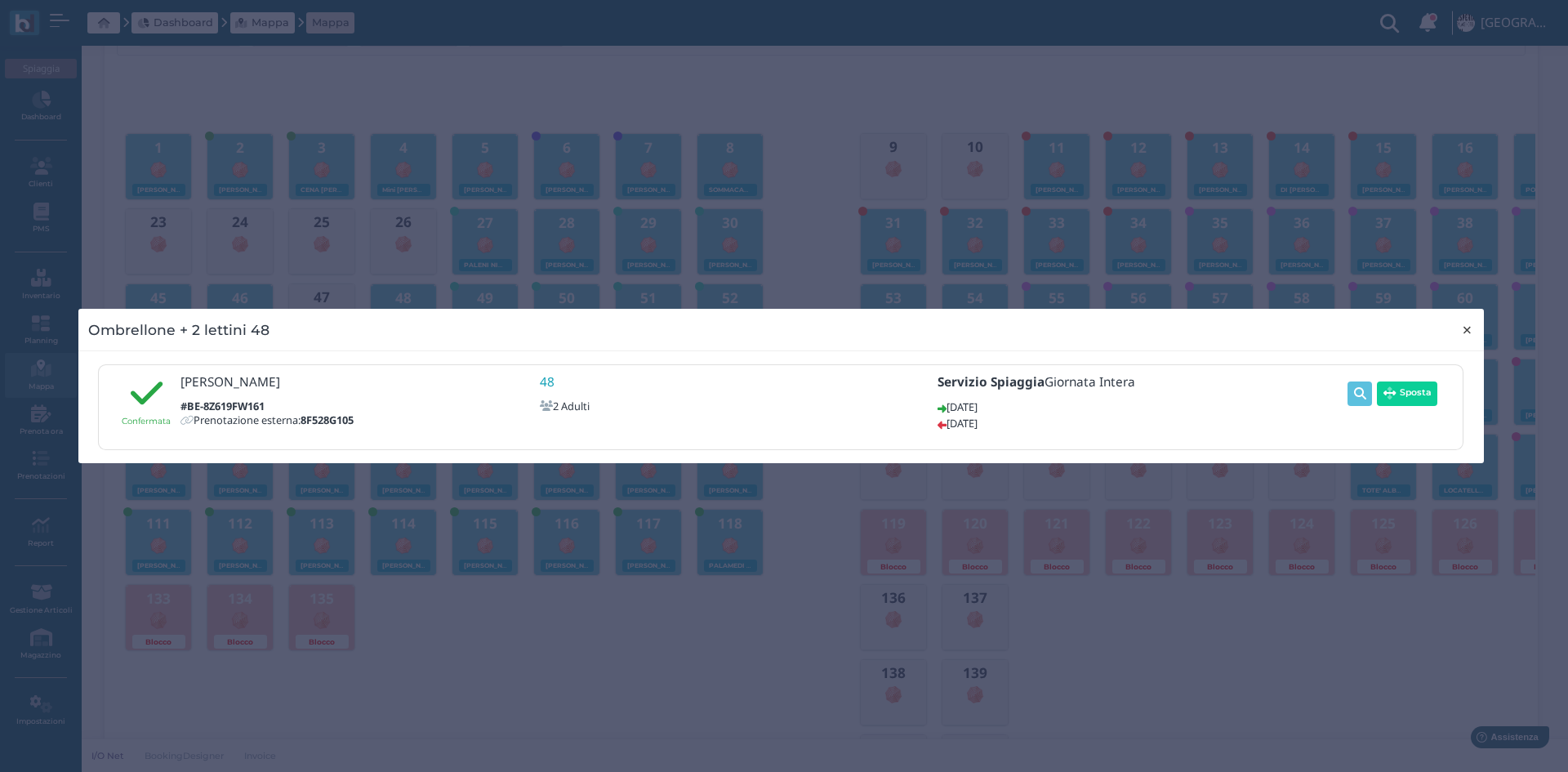
click at [1470, 328] on span "×" at bounding box center [1468, 329] width 12 height 21
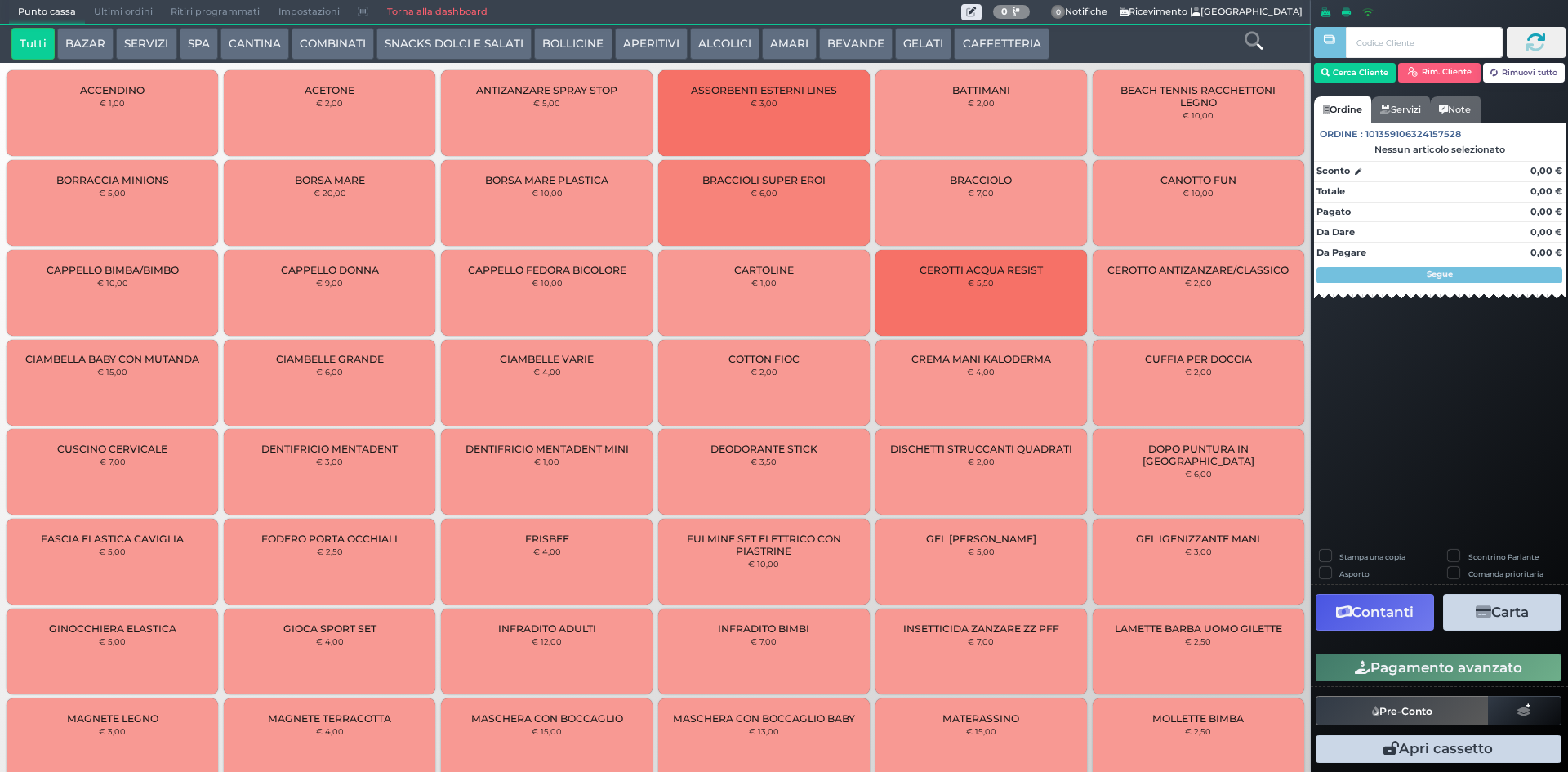
click at [133, 15] on span "Ultimi ordini" at bounding box center [123, 12] width 77 height 23
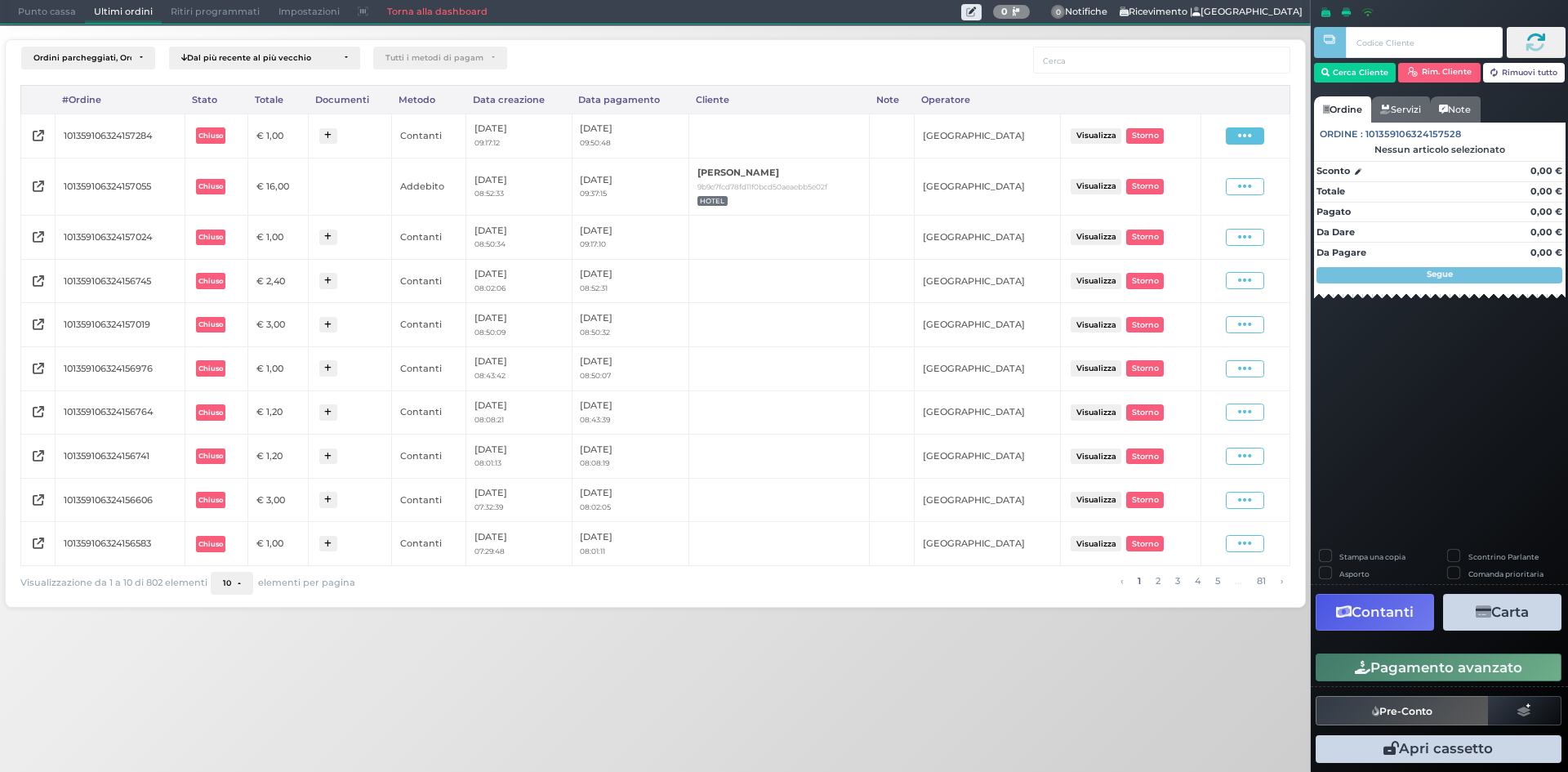
click at [1252, 133] on icon at bounding box center [1245, 136] width 14 height 15
click at [1212, 175] on span "Ristampa Pre-Conto" at bounding box center [1208, 183] width 67 height 28
click at [71, 17] on span "Punto cassa" at bounding box center [47, 12] width 76 height 23
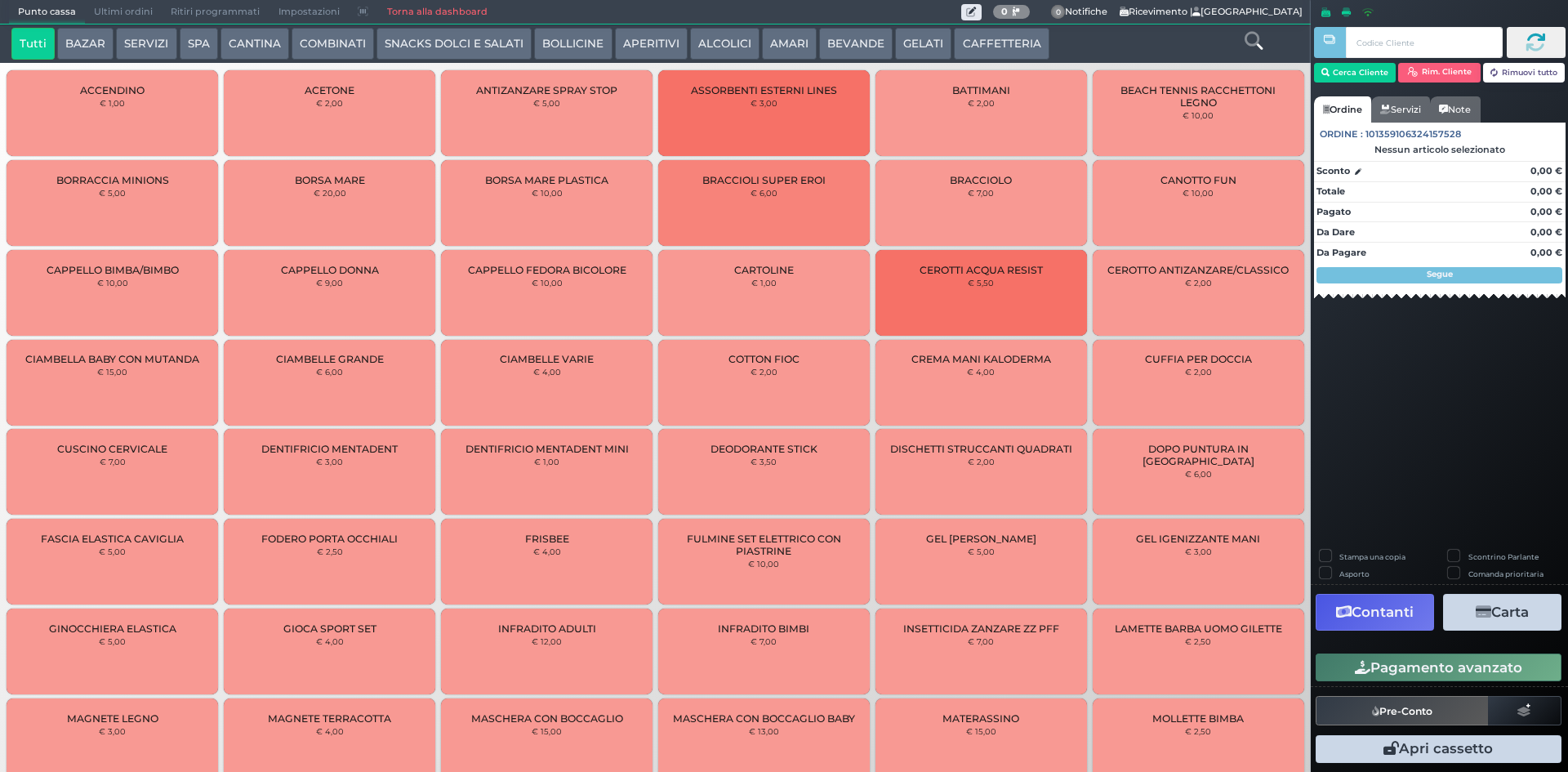
drag, startPoint x: 1012, startPoint y: 44, endPoint x: 894, endPoint y: 66, distance: 120.0
click at [1010, 44] on button "CAFFETTERIA" at bounding box center [1001, 44] width 94 height 32
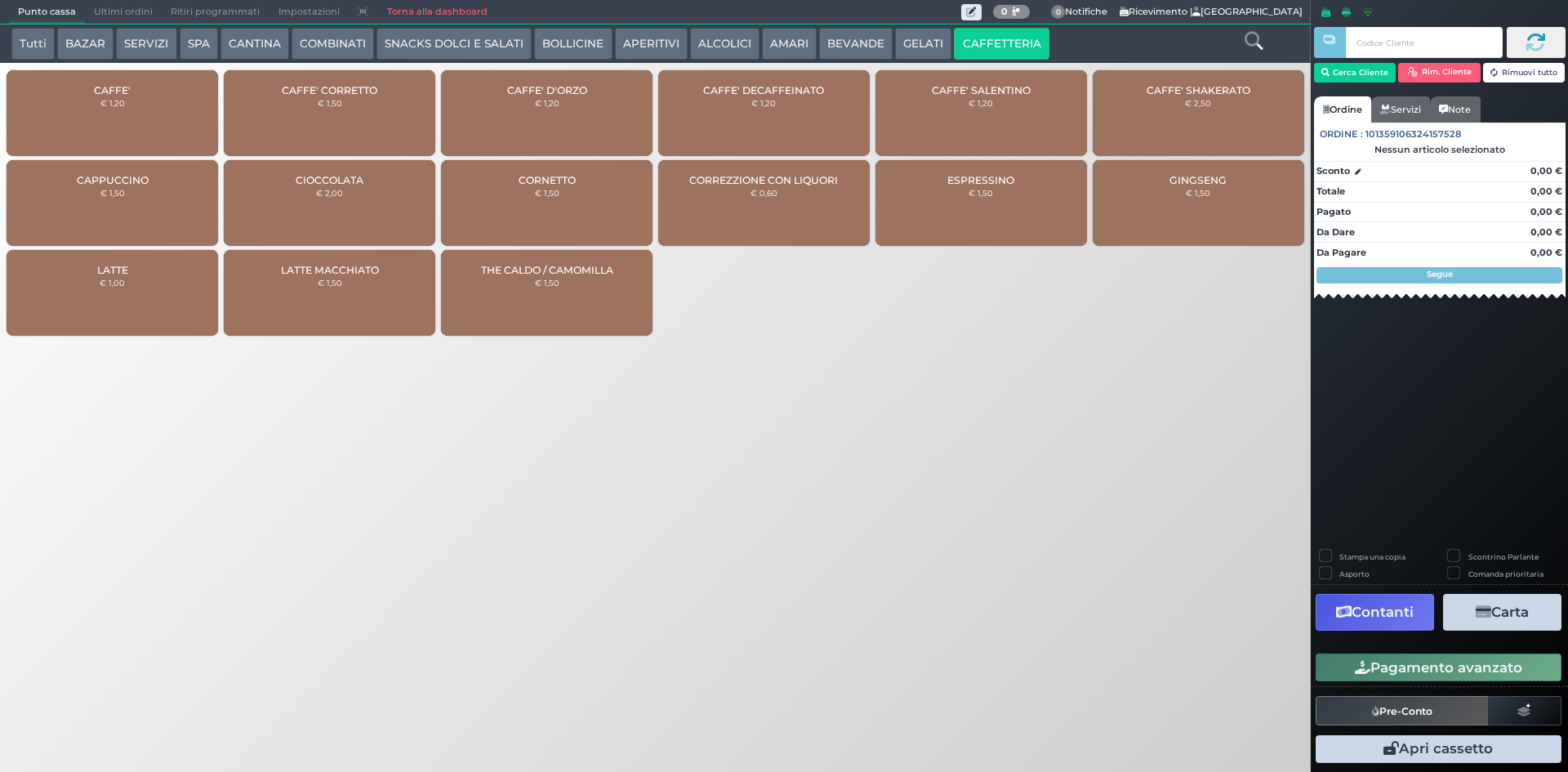
click at [119, 107] on small "€ 1,20" at bounding box center [112, 103] width 25 height 10
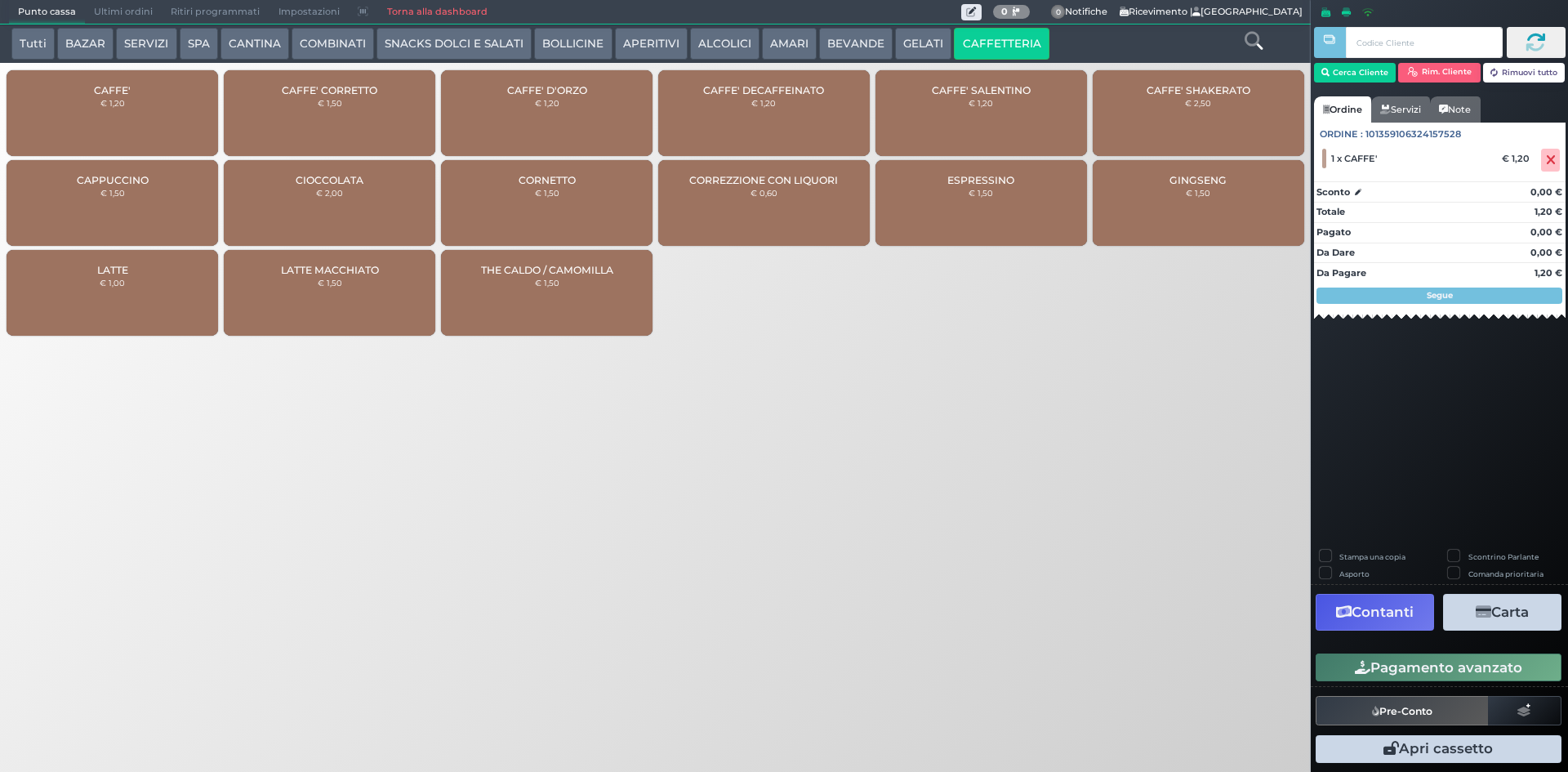
click at [1422, 660] on button "Pagamento avanzato" at bounding box center [1439, 667] width 246 height 28
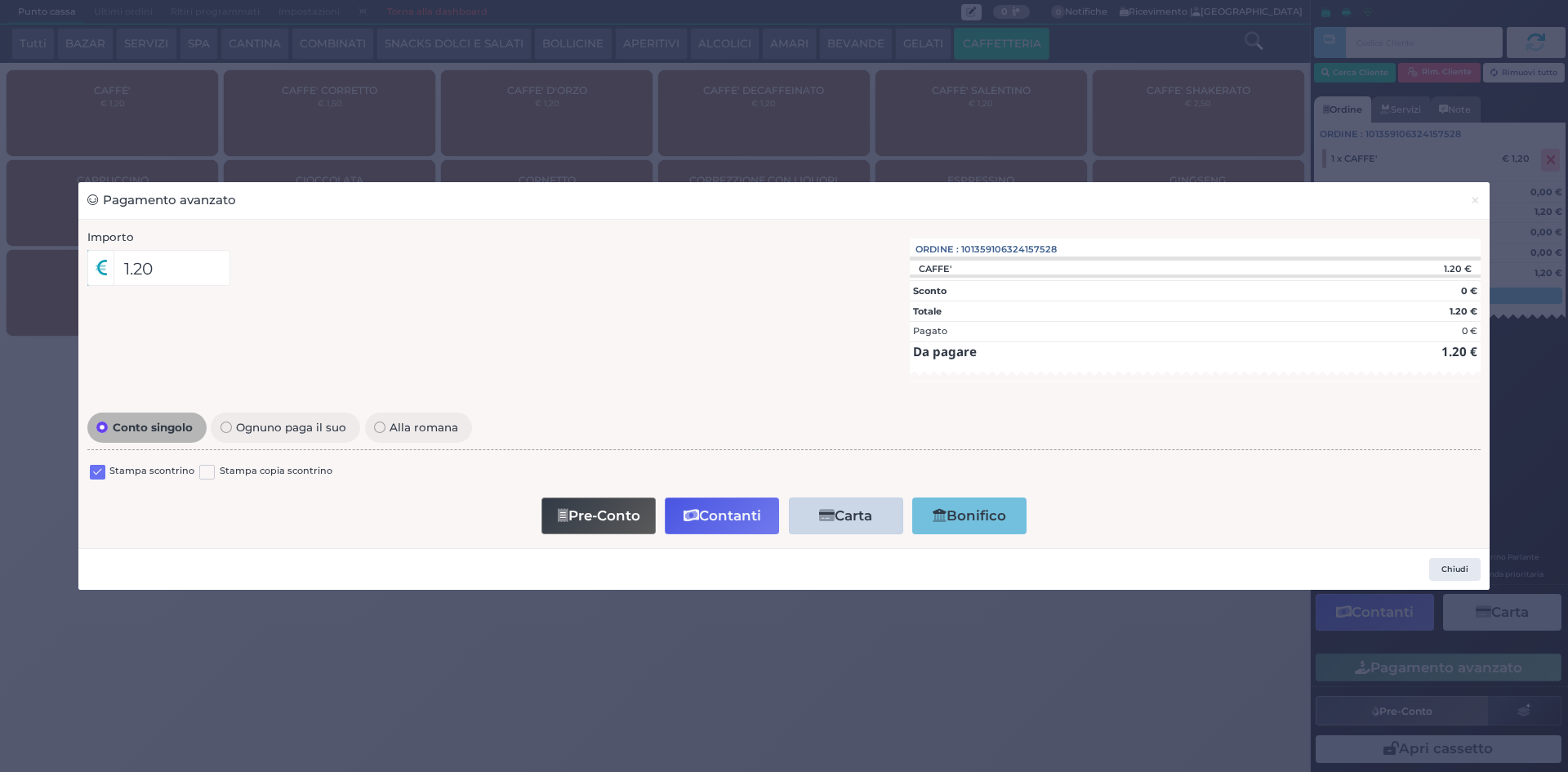
click at [94, 475] on label at bounding box center [98, 472] width 15 height 15
click at [0, 0] on input "checkbox" at bounding box center [0, 0] width 0 height 0
click at [733, 519] on button "Contanti" at bounding box center [722, 515] width 114 height 37
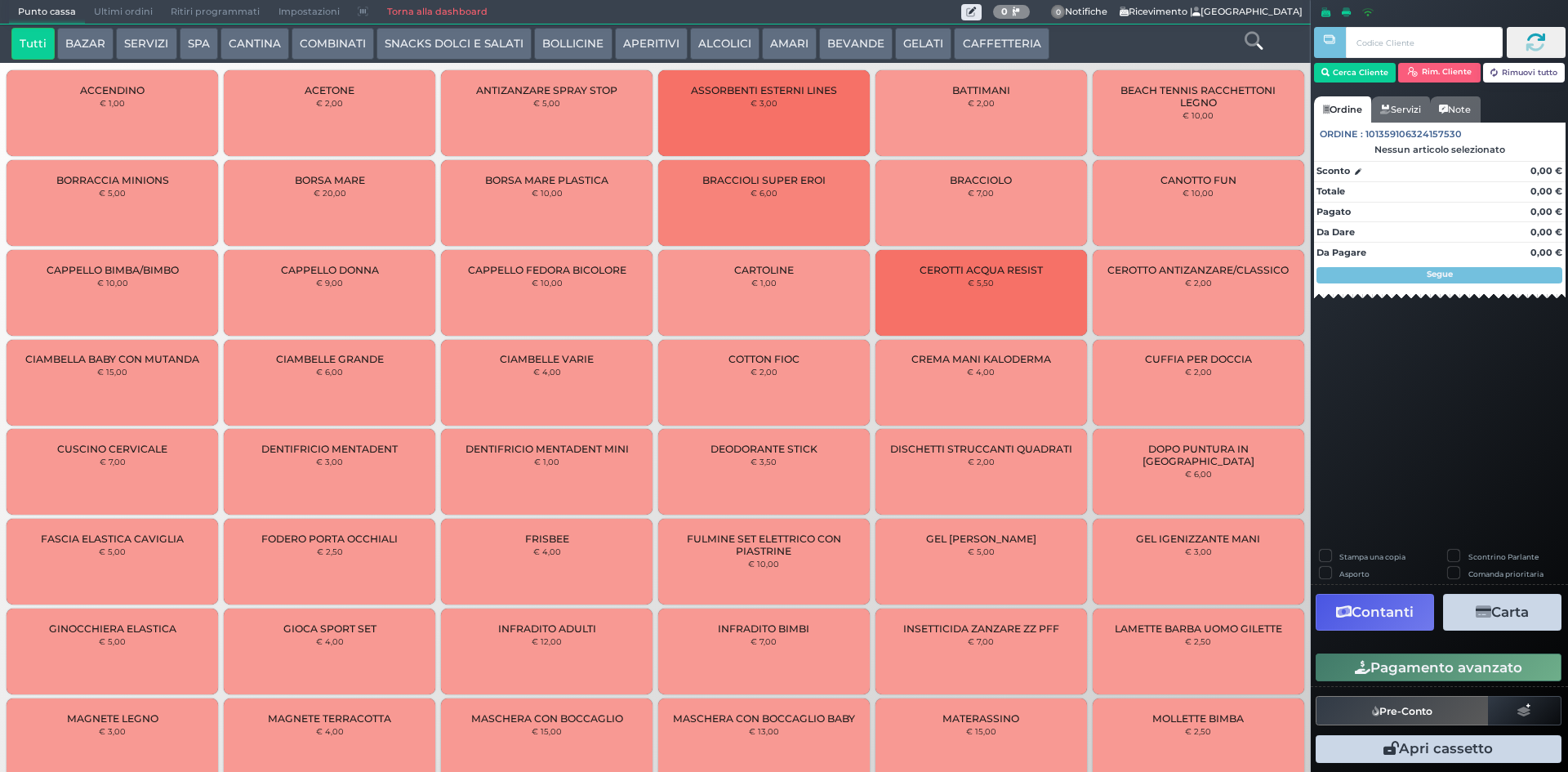
click at [90, 9] on span "Ultimi ordini" at bounding box center [123, 12] width 77 height 23
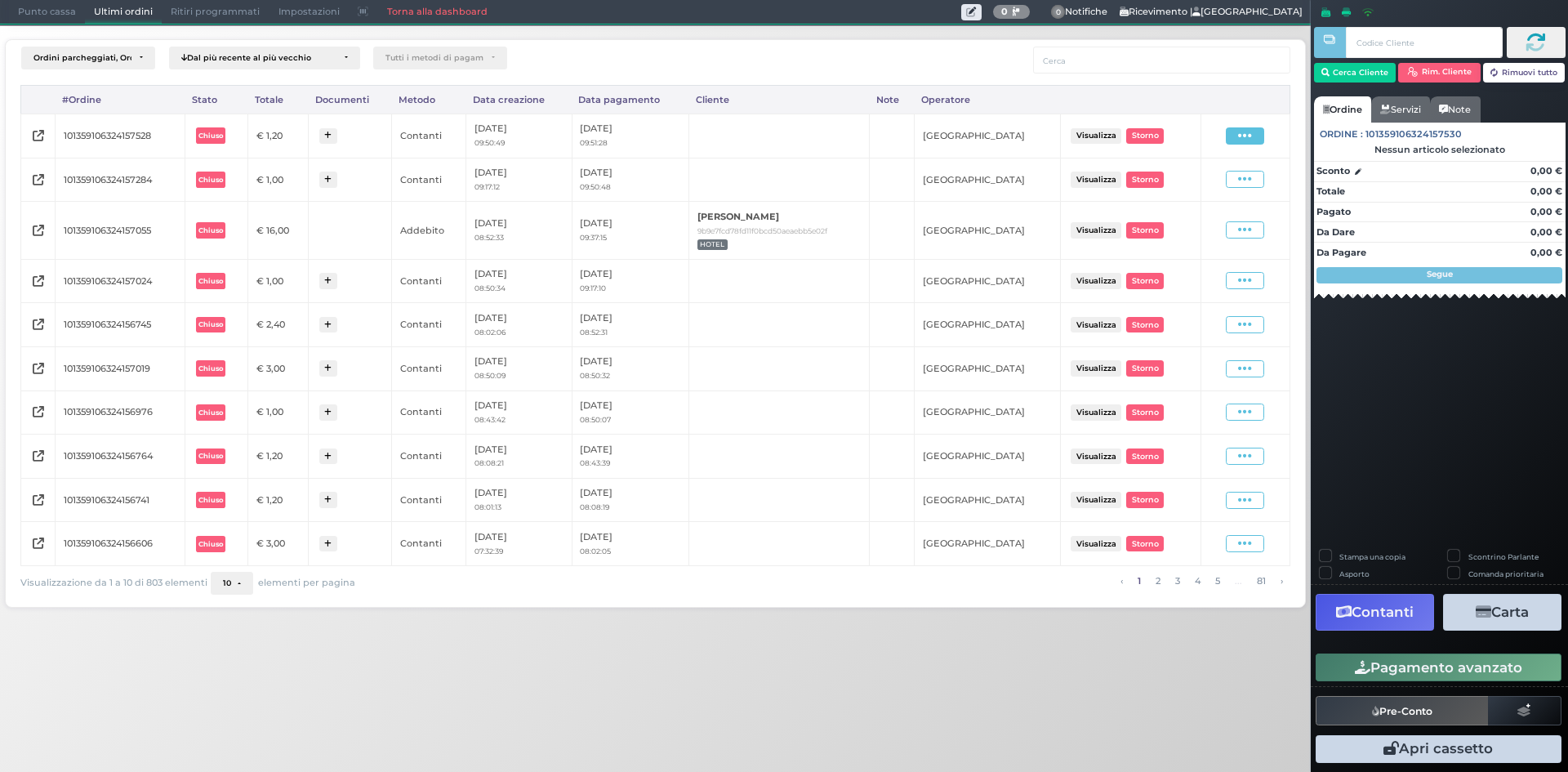
click at [1235, 138] on span at bounding box center [1245, 136] width 38 height 17
click at [1217, 186] on span "Ristampa Pre-Conto" at bounding box center [1208, 183] width 67 height 28
